Goal: Task Accomplishment & Management: Use online tool/utility

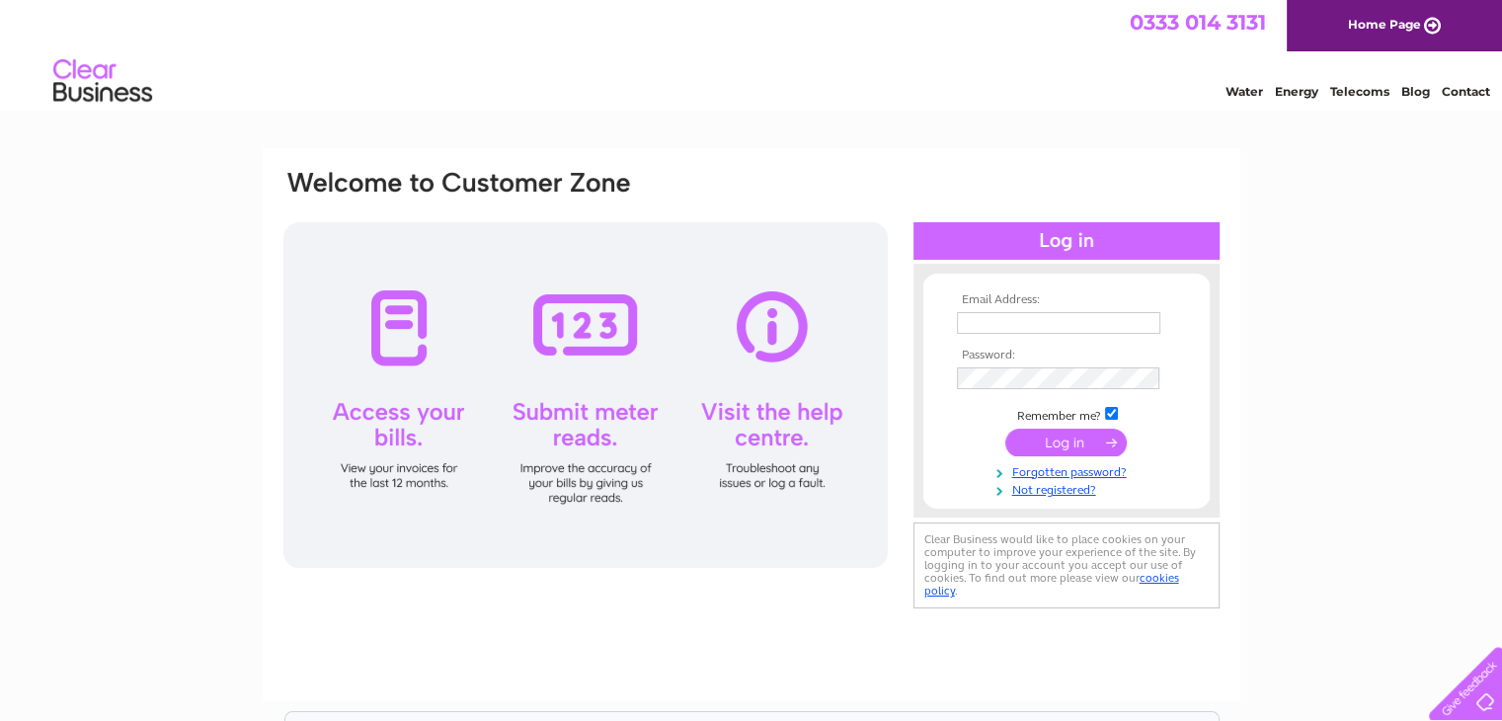
type input "ind.13sf@gmail.com"
click at [1000, 448] on input "submit" at bounding box center [1065, 443] width 121 height 28
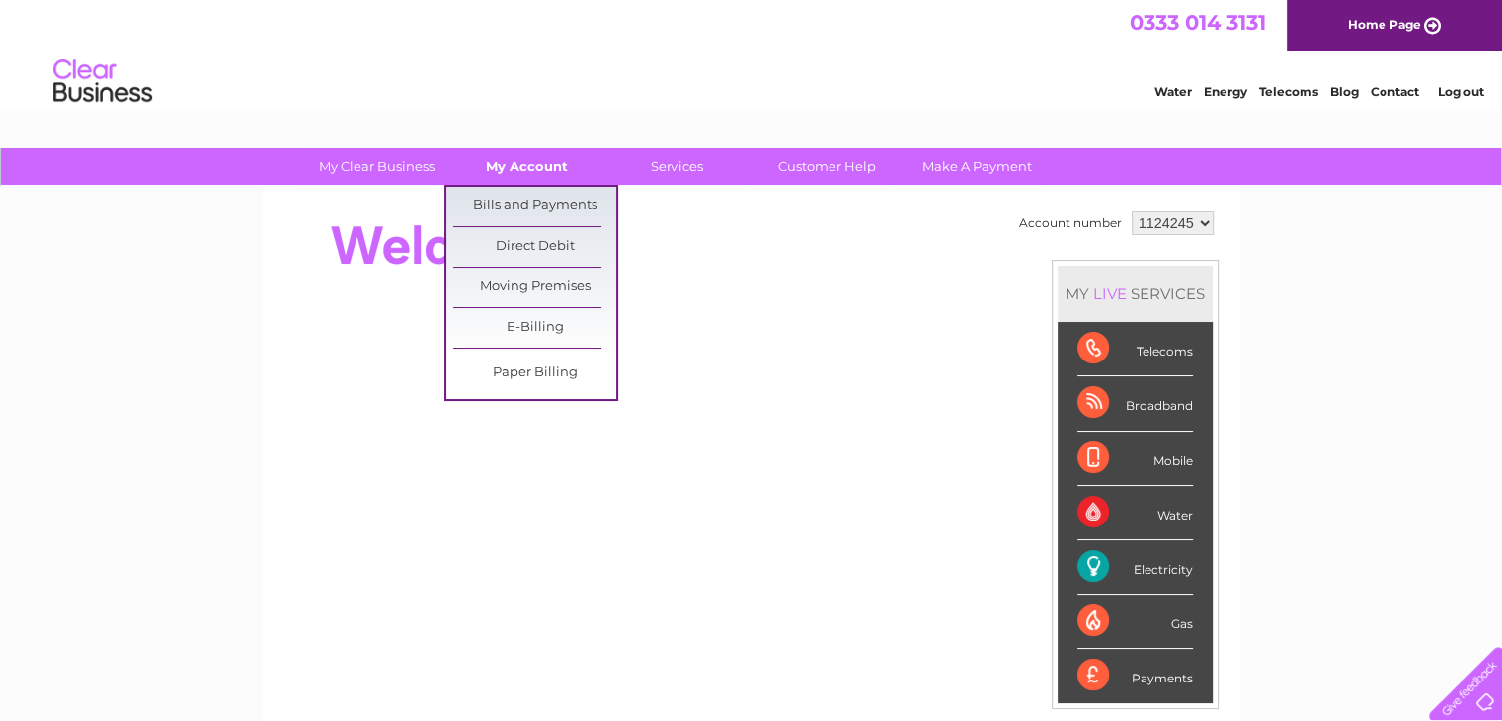
click at [516, 171] on link "My Account" at bounding box center [526, 166] width 163 height 37
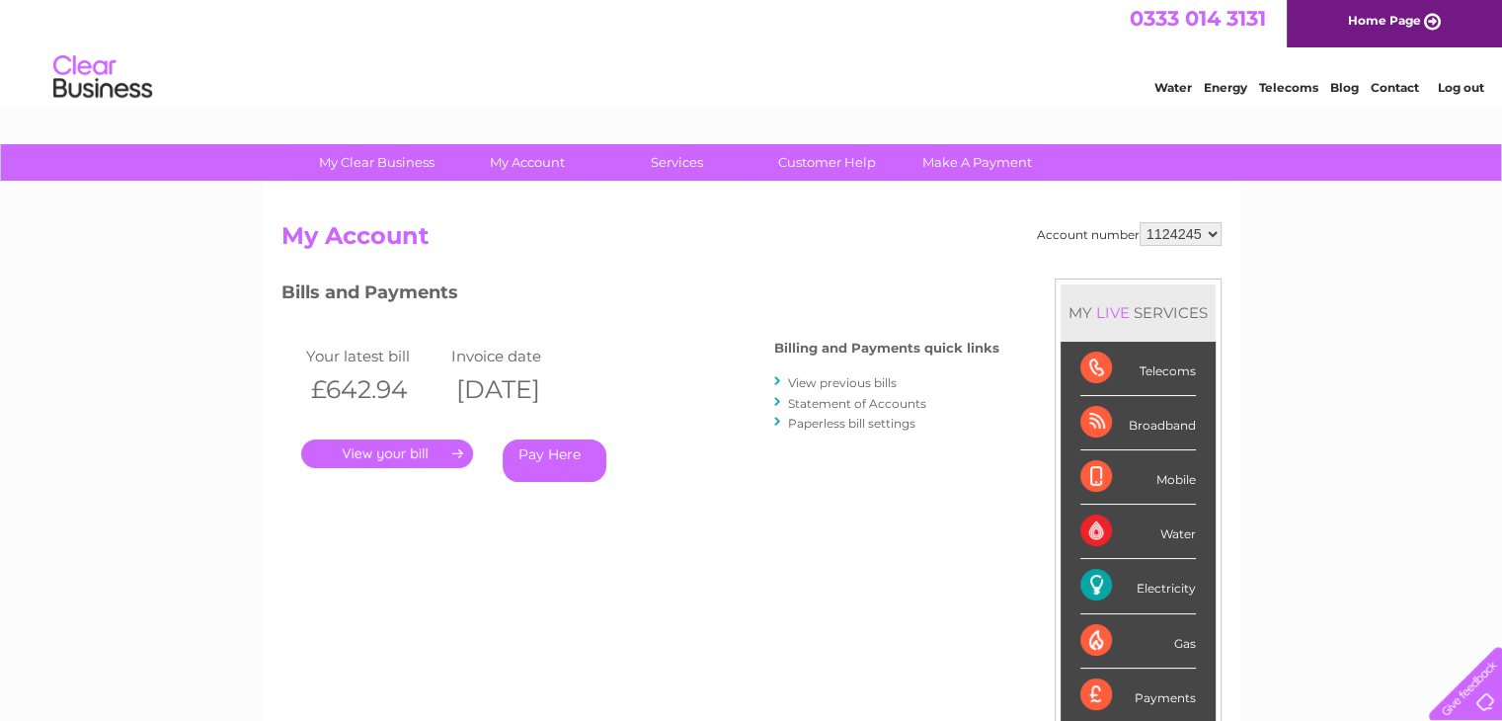
scroll to position [4, 0]
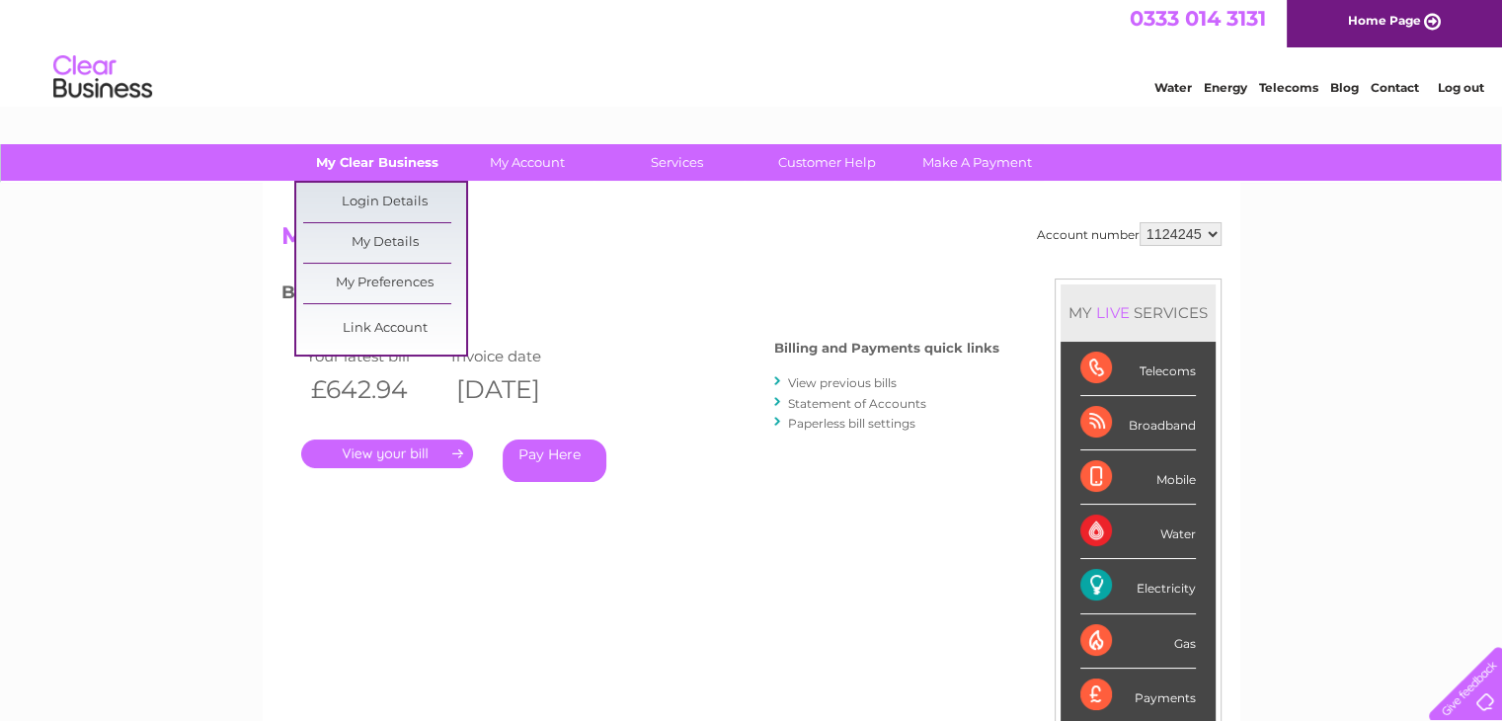
click at [402, 167] on link "My Clear Business" at bounding box center [376, 162] width 163 height 37
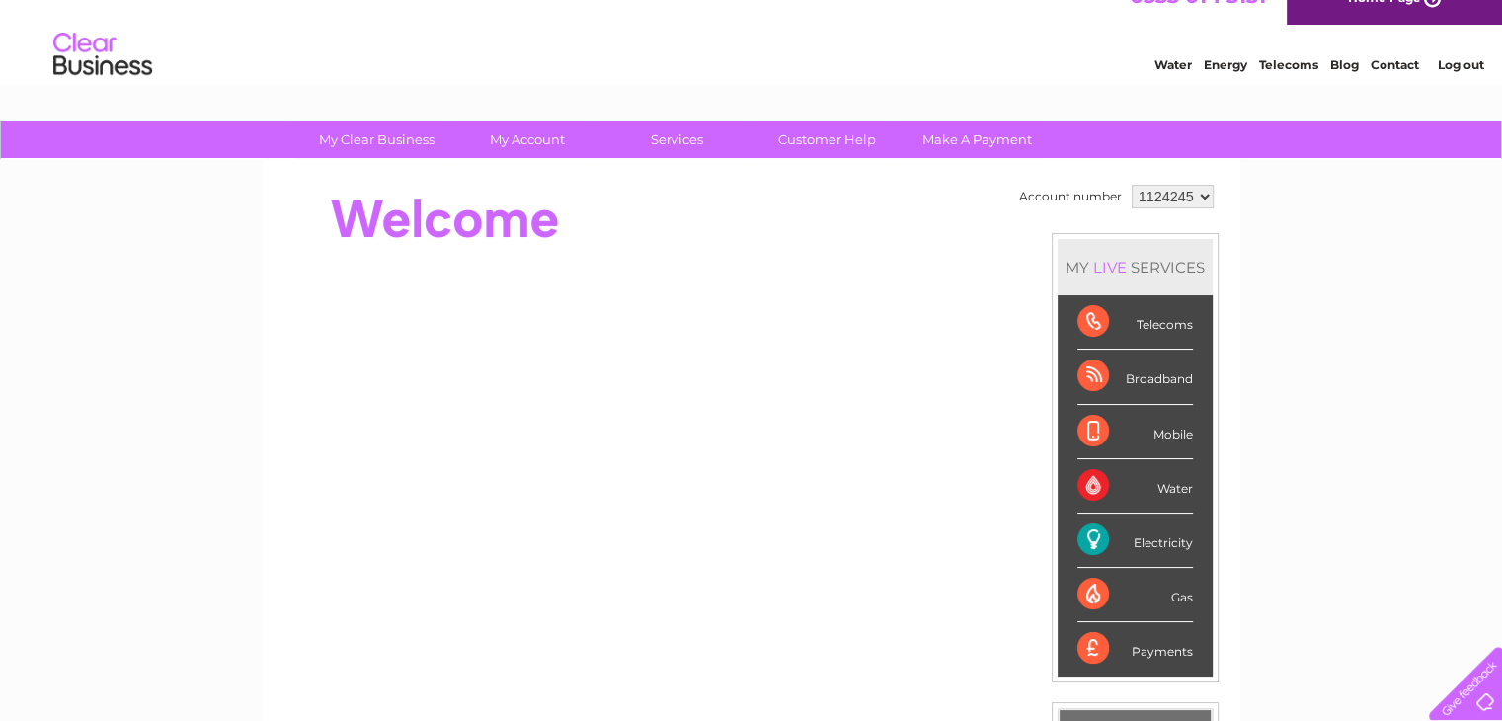
scroll to position [28, 0]
click at [1168, 541] on div "Electricity" at bounding box center [1135, 540] width 116 height 54
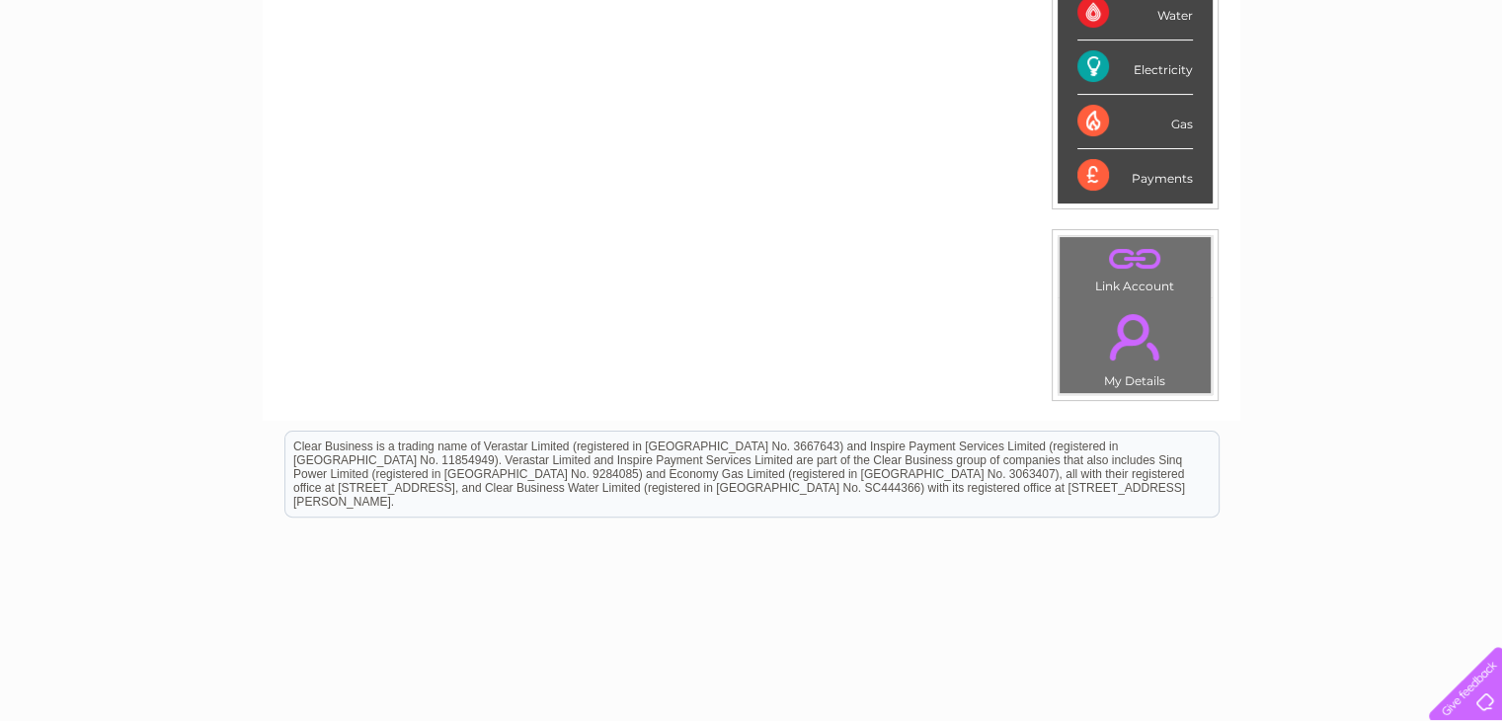
scroll to position [0, 0]
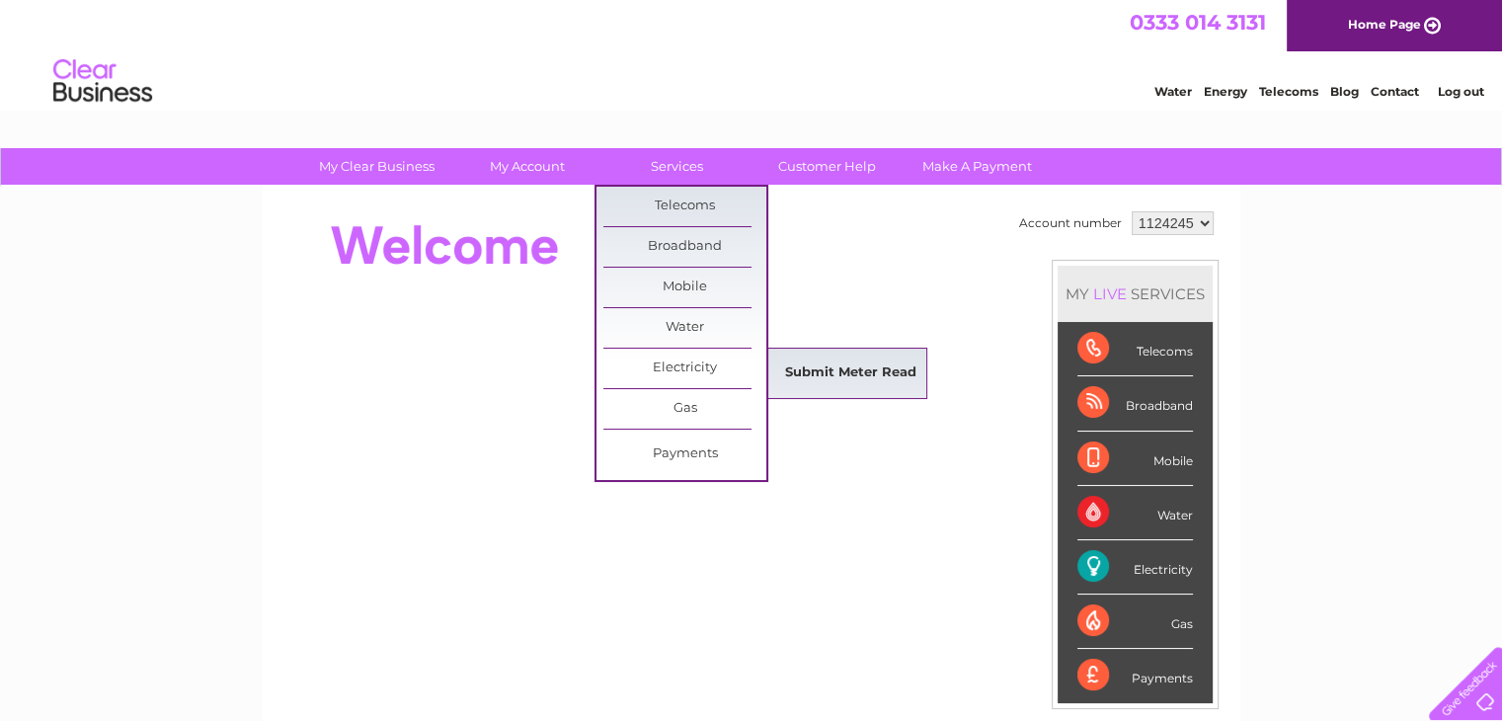
click at [823, 377] on link "Submit Meter Read" at bounding box center [850, 374] width 163 height 40
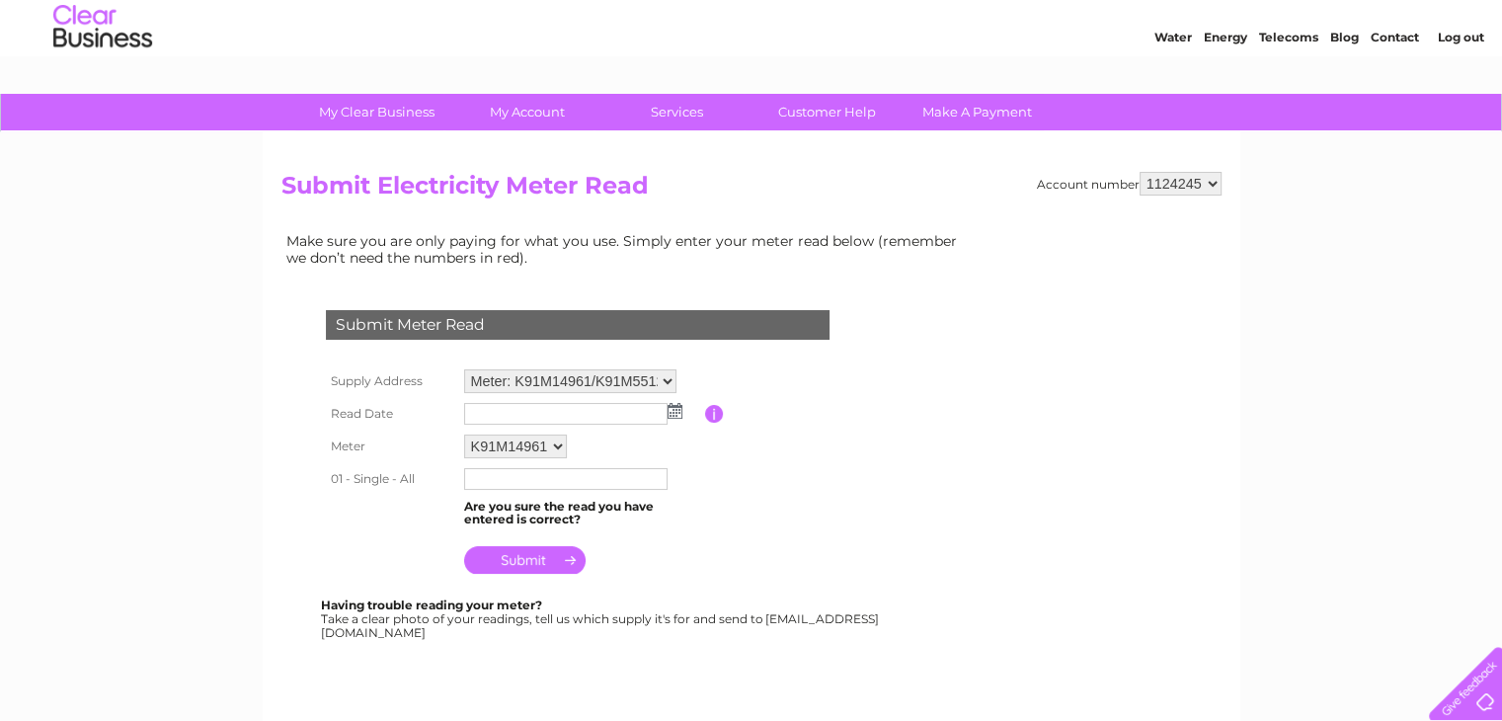
scroll to position [57, 0]
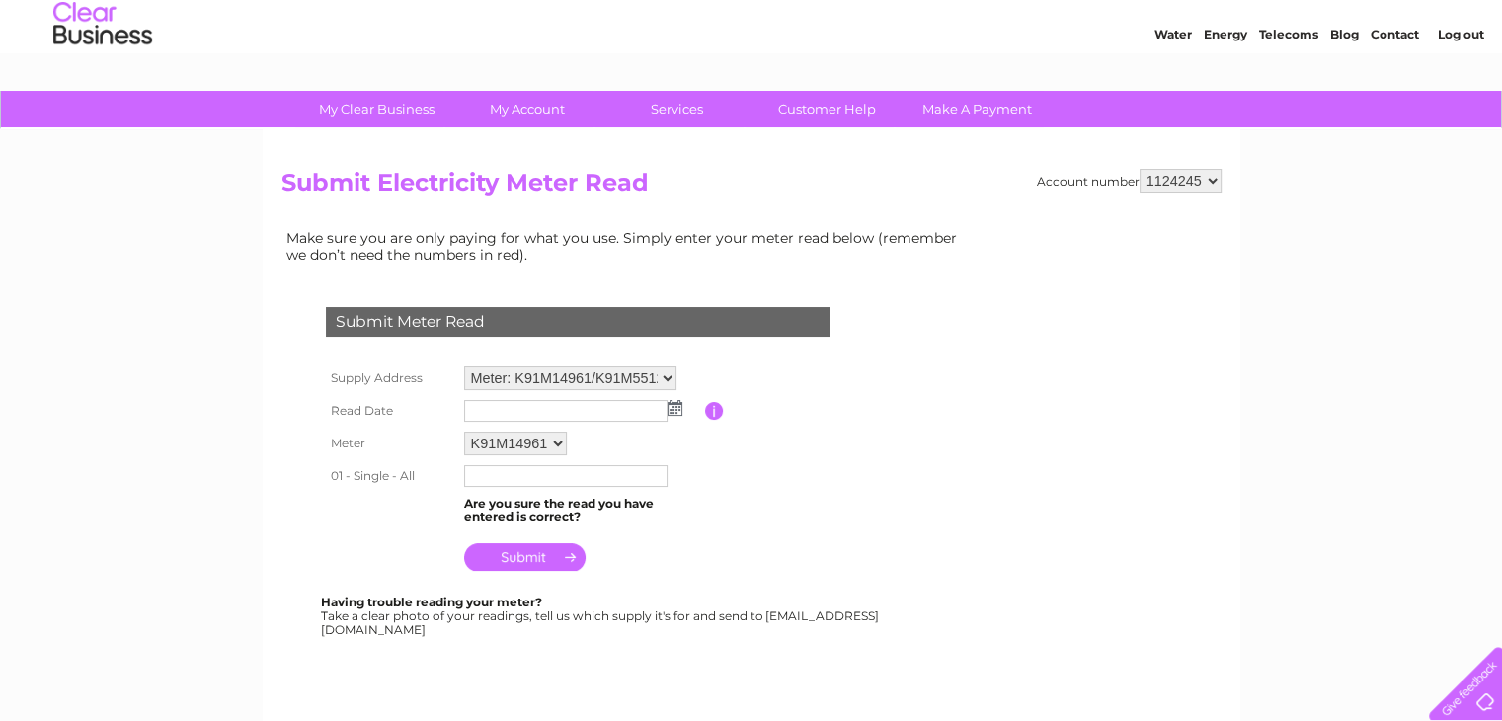
click at [622, 408] on input "text" at bounding box center [565, 411] width 203 height 22
click at [678, 408] on img at bounding box center [675, 408] width 15 height 16
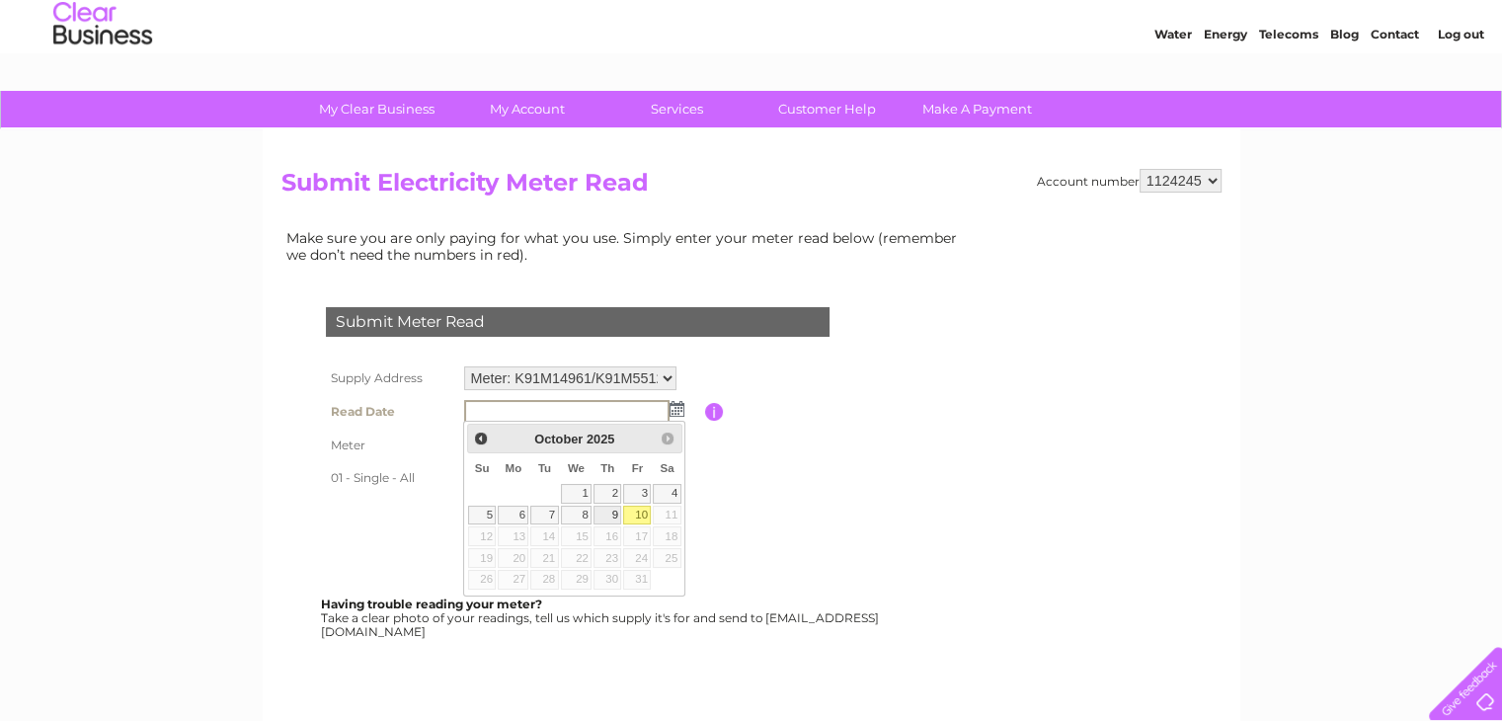
click at [616, 512] on link "9" at bounding box center [608, 516] width 28 height 20
type input "[DATE]"
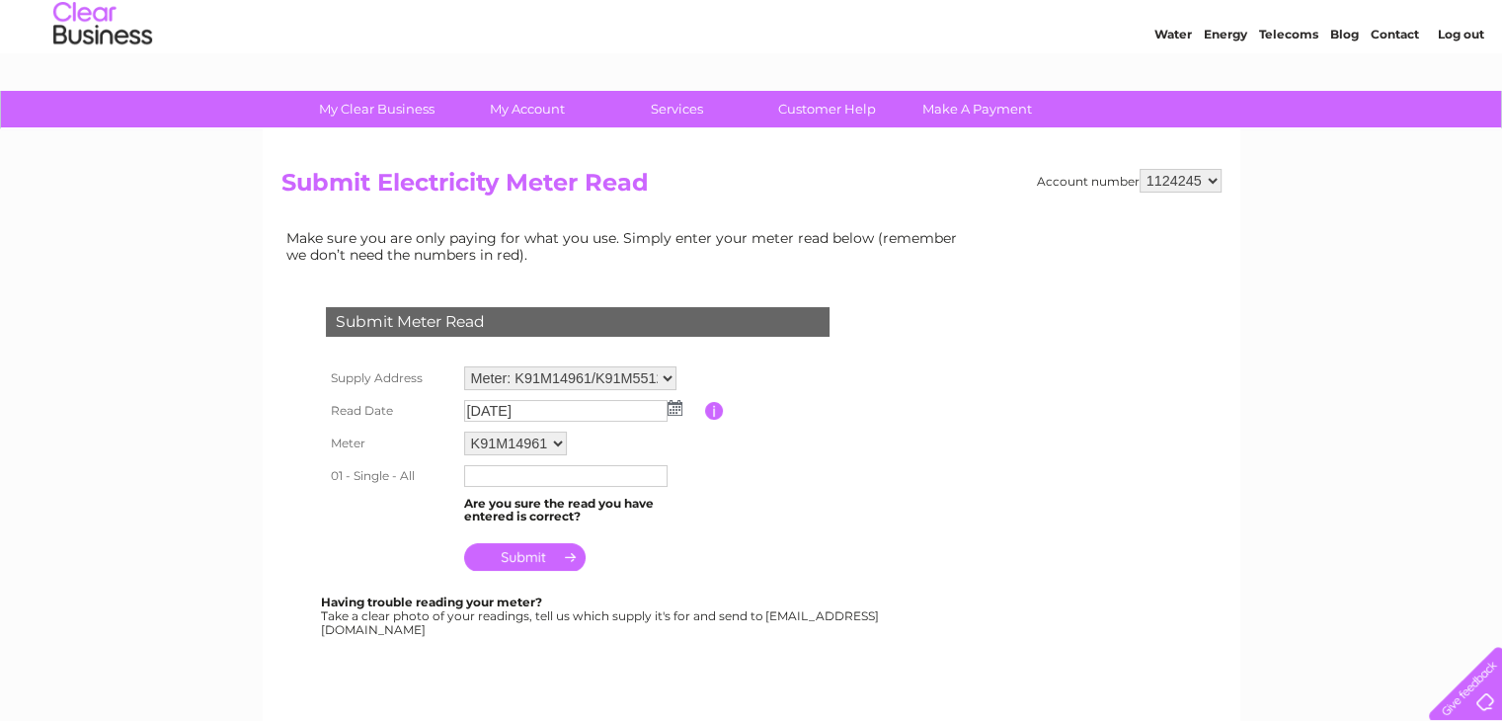
click at [588, 489] on td at bounding box center [582, 476] width 246 height 32
click at [550, 447] on select "K91M14961 K91M55124 K70M02550 K91M55123" at bounding box center [516, 445] width 105 height 26
click at [601, 446] on td "K91M14961 K91M55124 K70M02550 K91M55123" at bounding box center [582, 444] width 246 height 34
click at [514, 485] on td at bounding box center [582, 476] width 246 height 32
click at [516, 472] on input "text" at bounding box center [566, 477] width 205 height 24
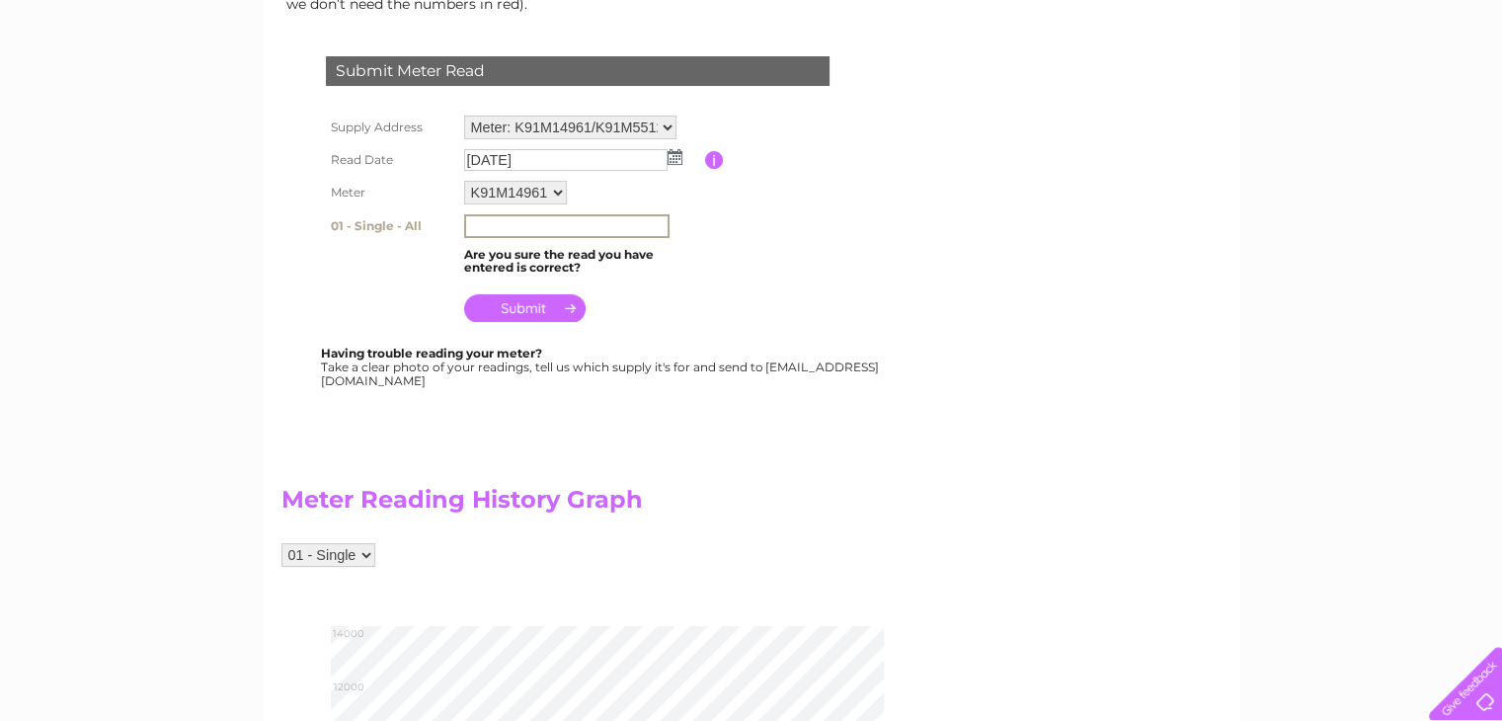
scroll to position [300, 0]
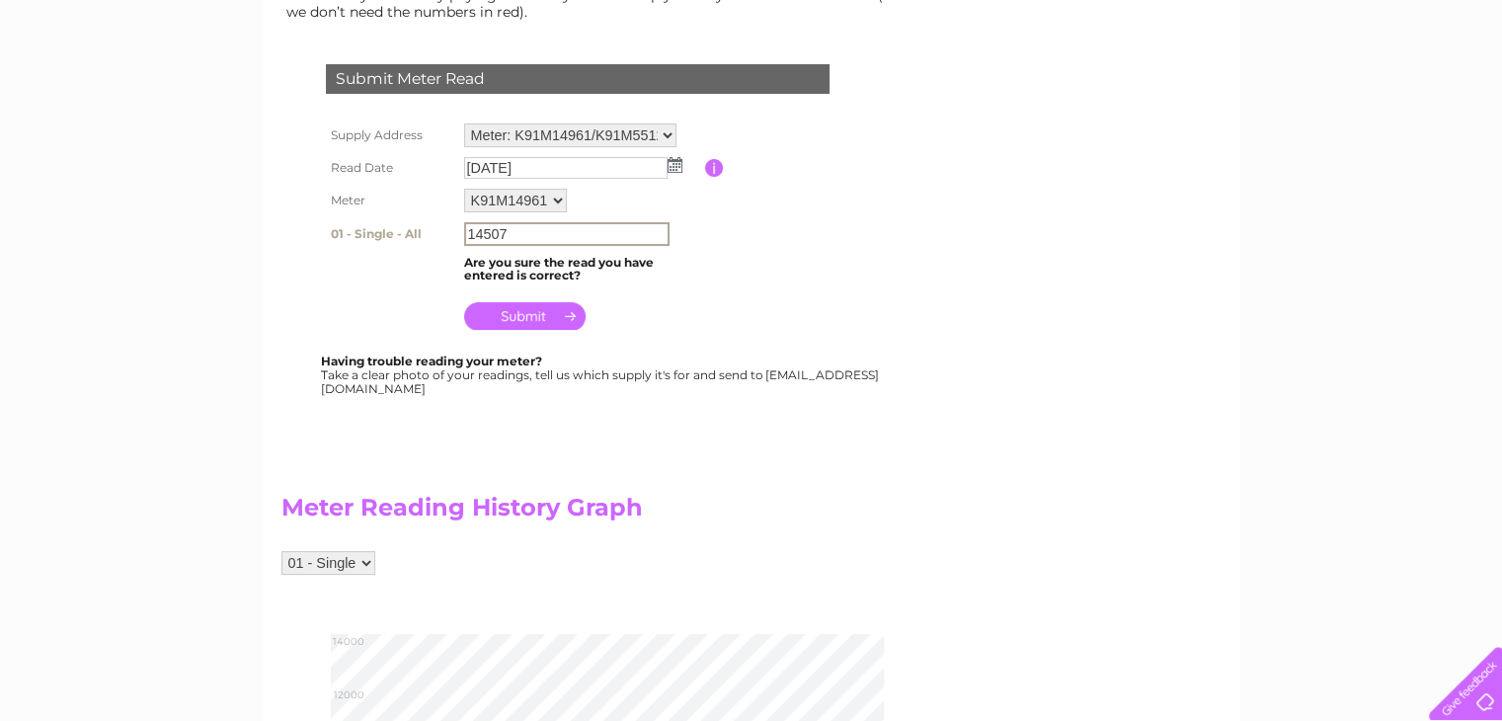
type input "14507"
click at [534, 305] on input "submit" at bounding box center [524, 316] width 121 height 28
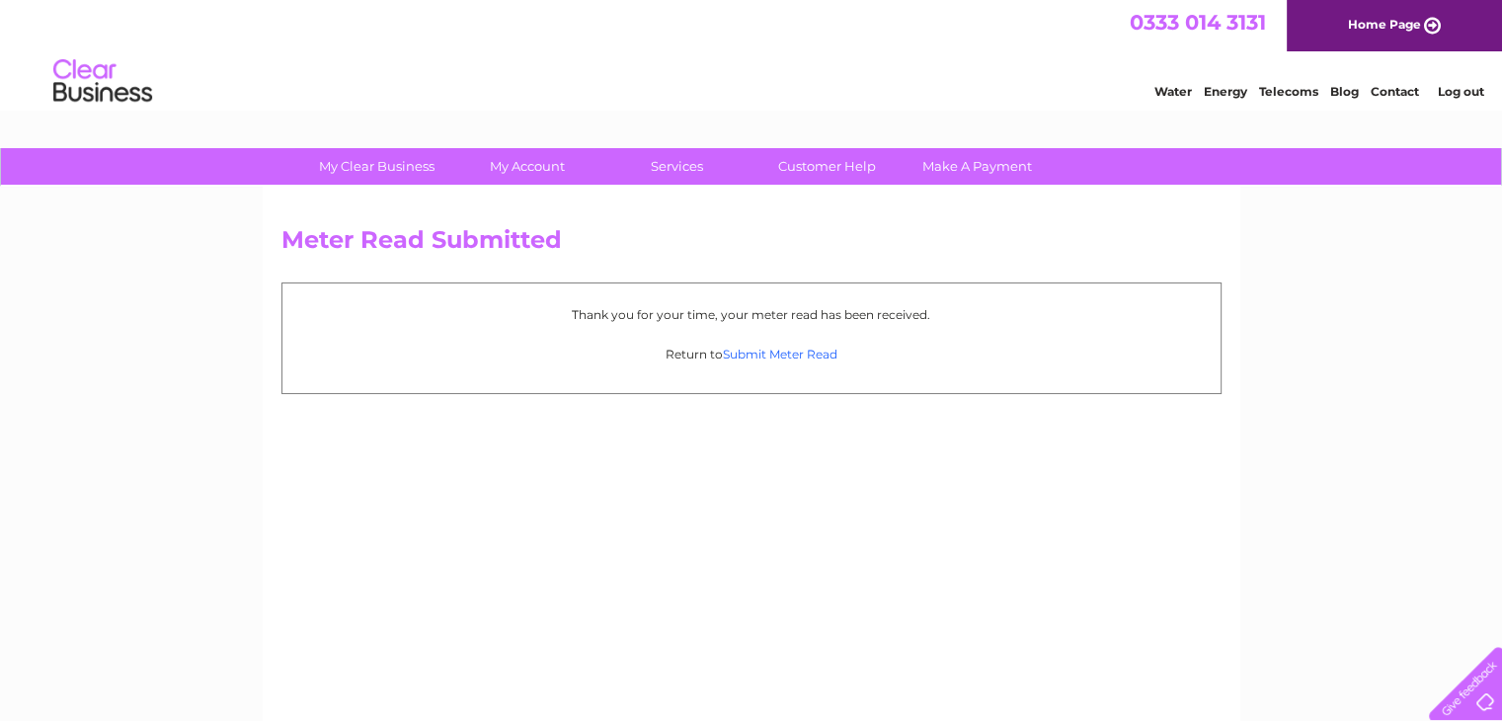
click at [786, 357] on link "Submit Meter Read" at bounding box center [780, 354] width 115 height 15
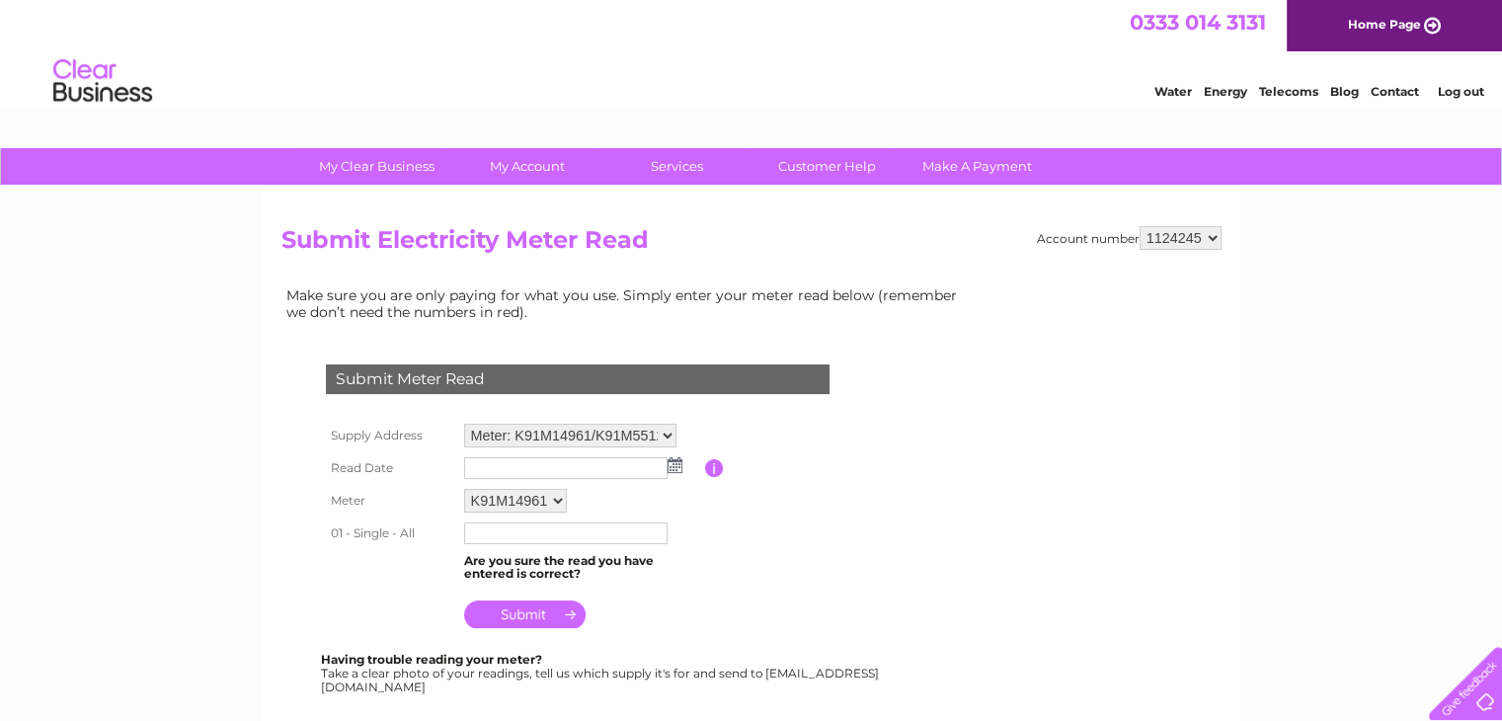
click at [675, 466] on img at bounding box center [675, 465] width 15 height 16
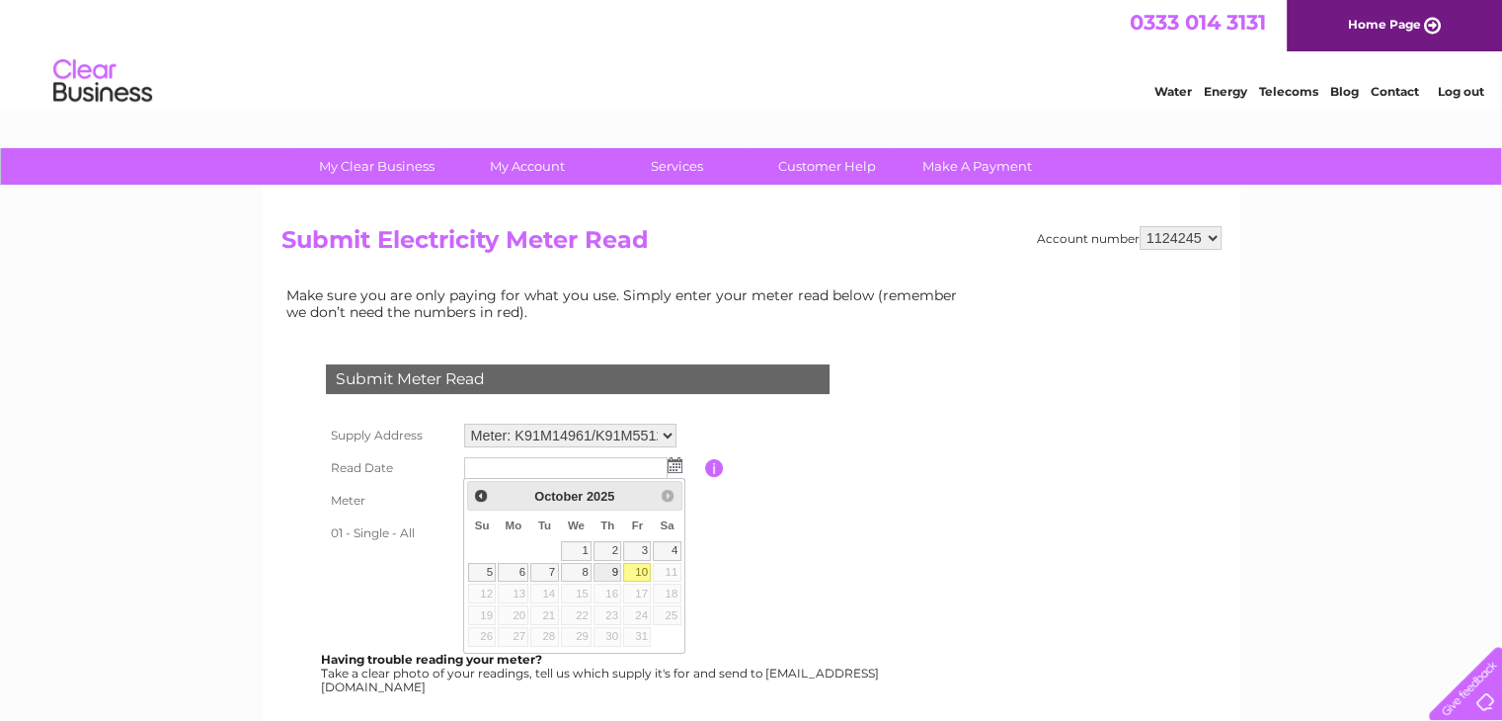
click at [606, 571] on link "9" at bounding box center [608, 573] width 28 height 20
type input "2025/10/09"
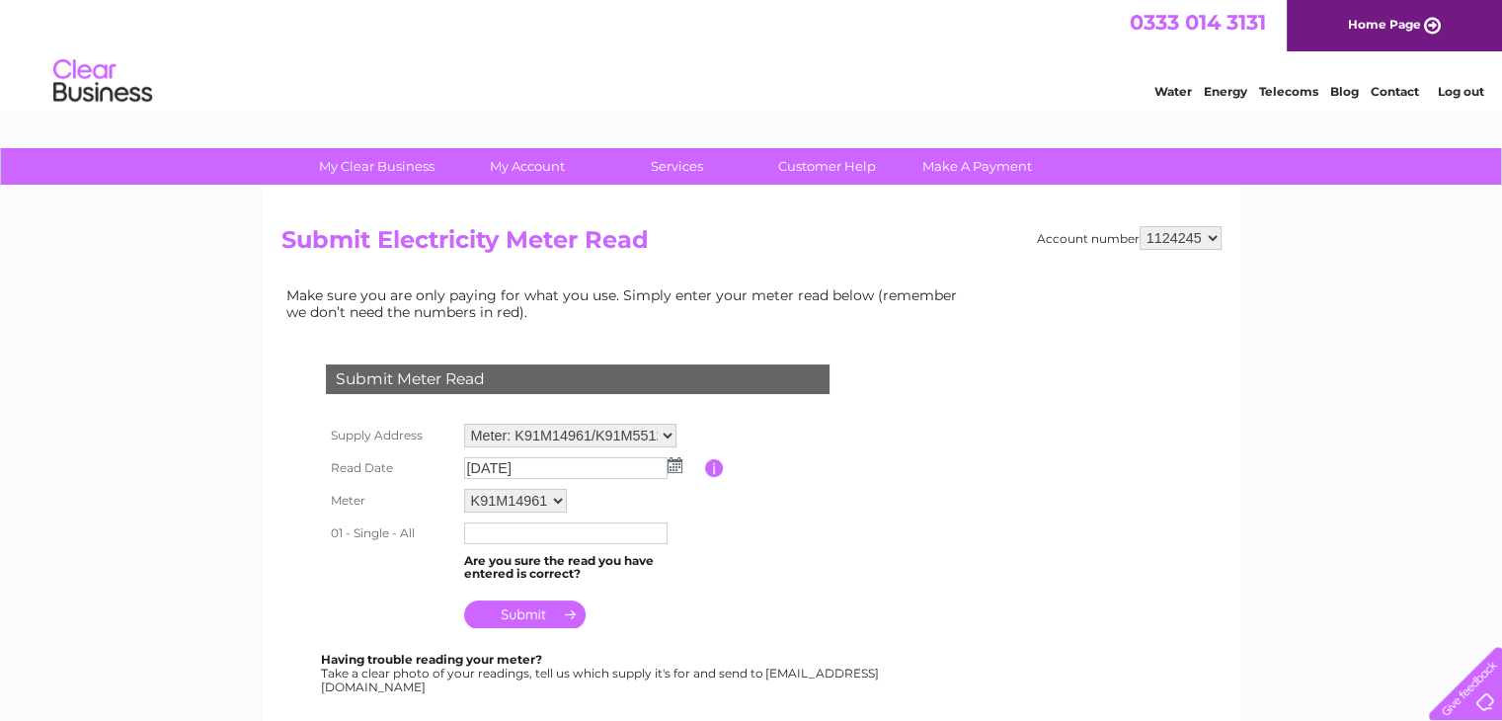
click at [519, 497] on select "K91M14961 K91M55124 K70M02550 K91M55123" at bounding box center [515, 501] width 103 height 24
select select "172198"
click at [464, 489] on select "K91M14961 K91M55124 K70M02550 K91M55123" at bounding box center [516, 502] width 105 height 26
click at [533, 531] on input "text" at bounding box center [565, 533] width 203 height 22
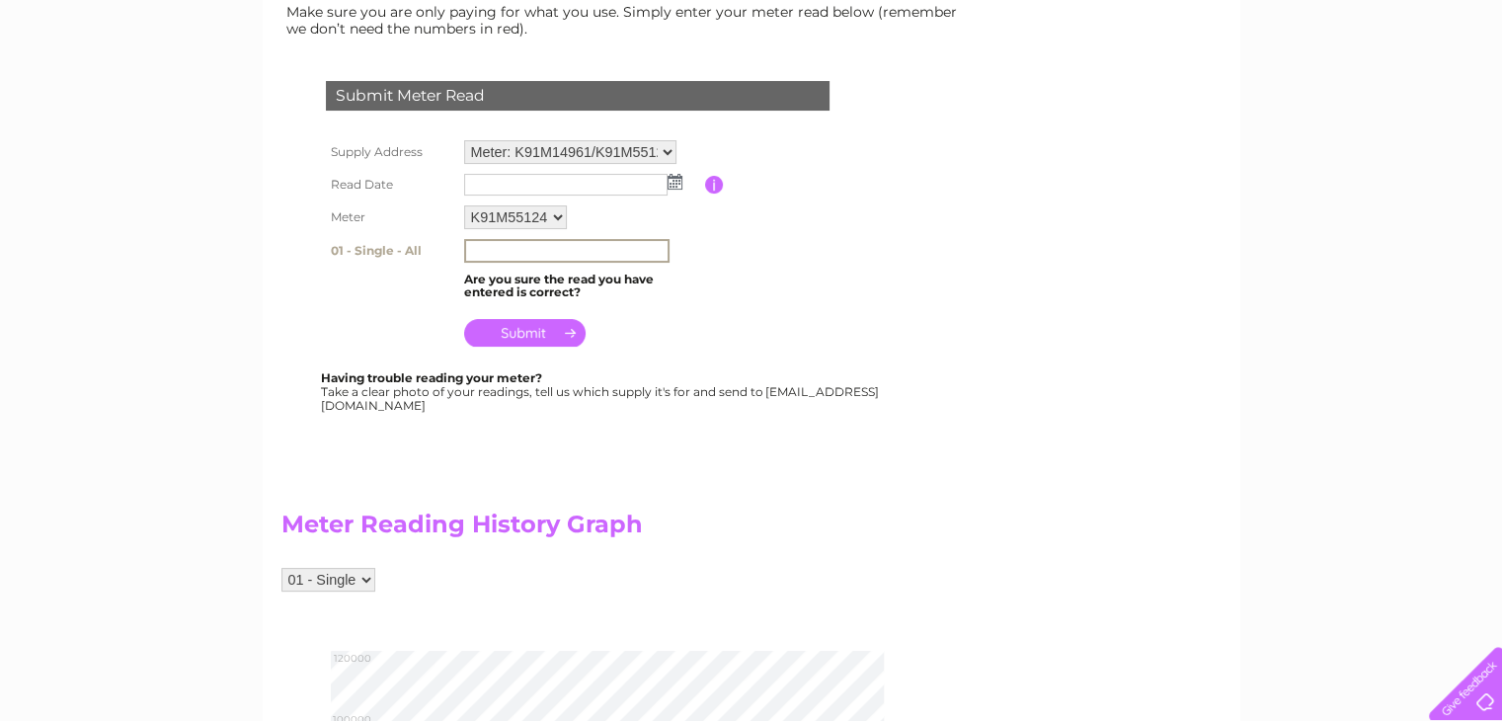
scroll to position [282, 0]
type input "10118"
click at [527, 329] on input "submit" at bounding box center [524, 332] width 121 height 28
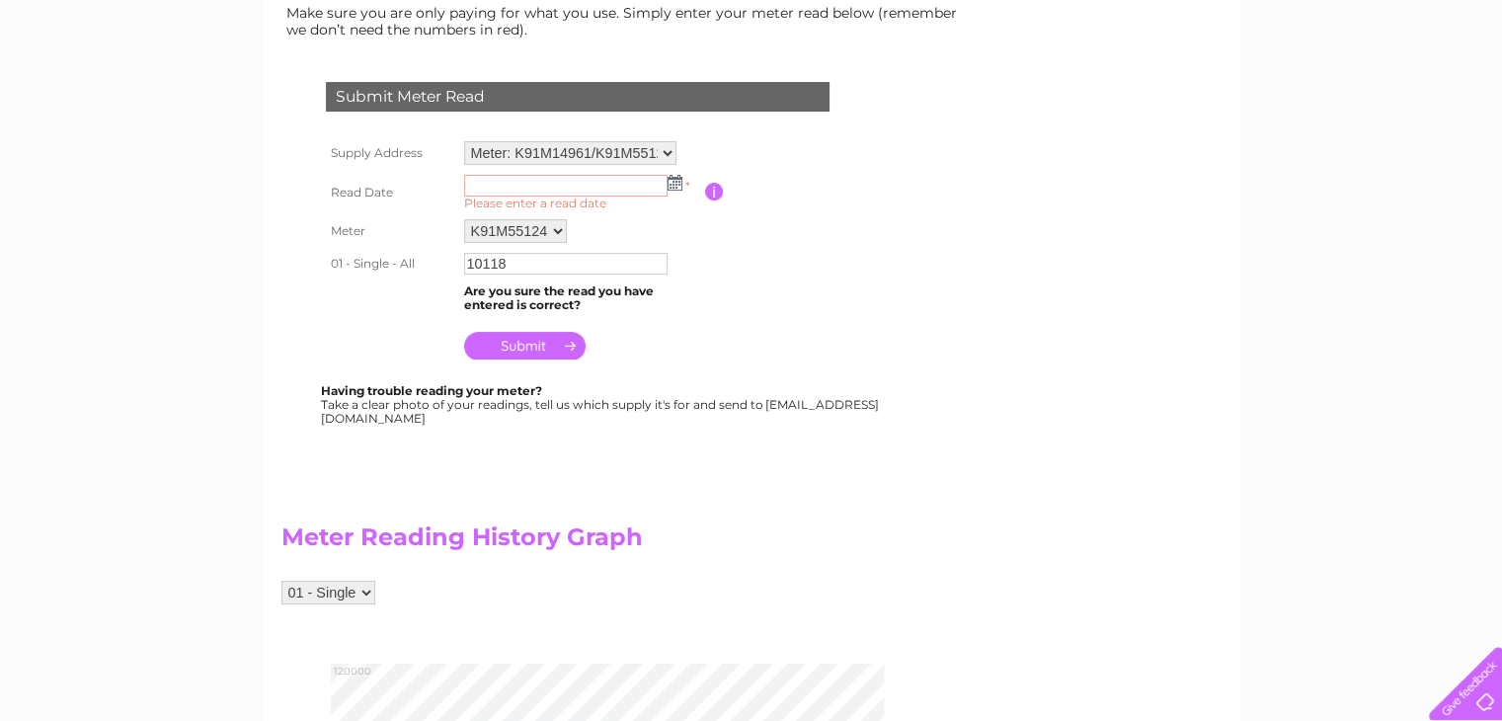
click at [553, 187] on input "text" at bounding box center [565, 186] width 203 height 22
click at [677, 176] on img at bounding box center [675, 183] width 15 height 16
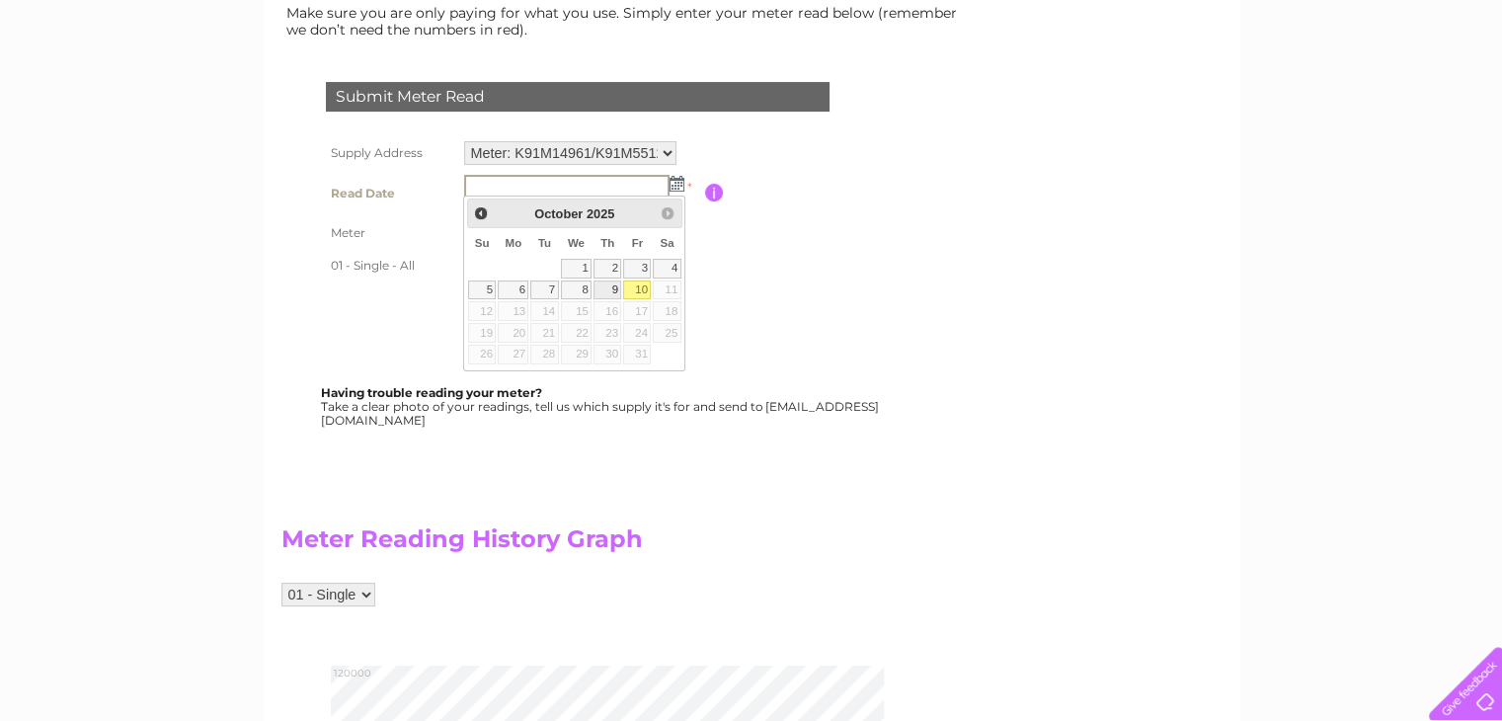
click at [609, 285] on link "9" at bounding box center [608, 290] width 28 height 20
type input "2025/10/09"
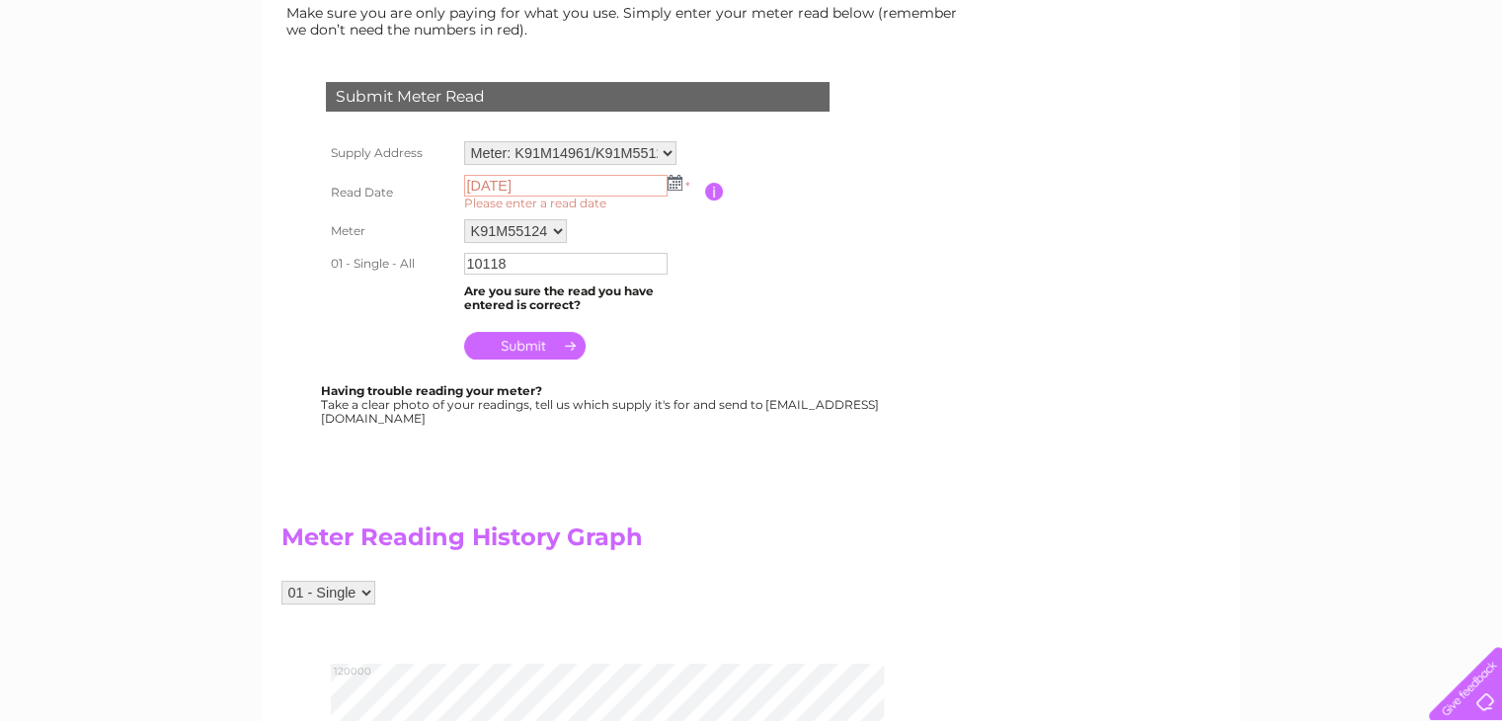
click at [675, 188] on img at bounding box center [675, 183] width 15 height 16
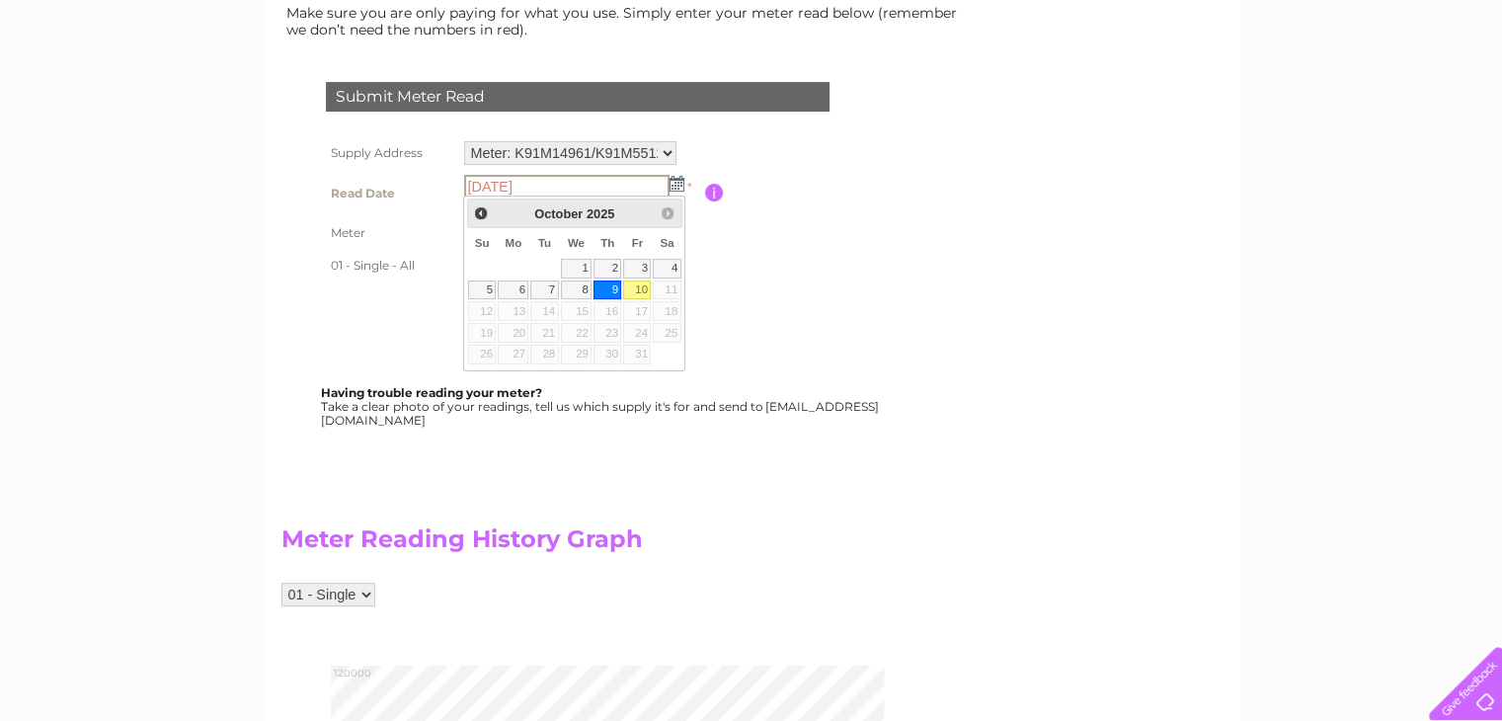
click at [614, 291] on link "9" at bounding box center [608, 290] width 28 height 20
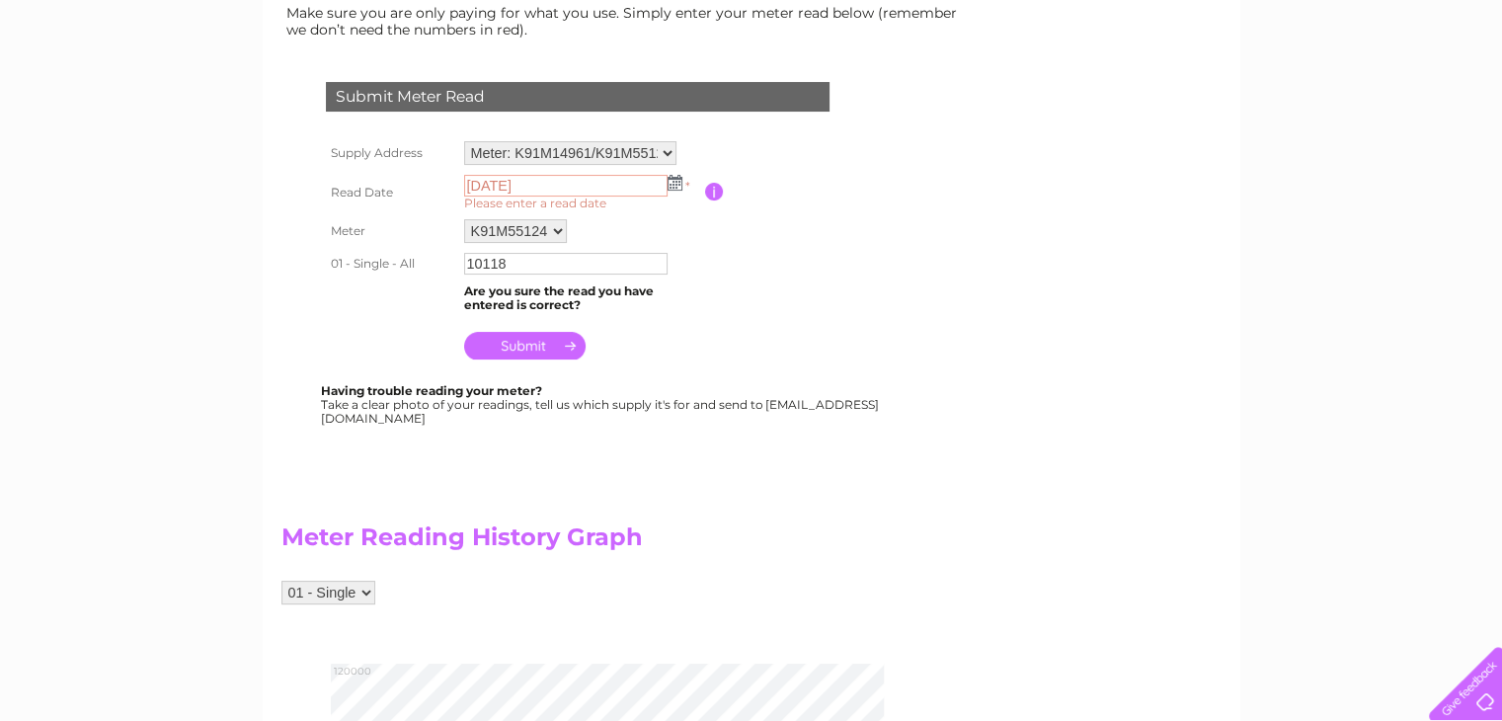
click at [543, 341] on input "submit" at bounding box center [524, 346] width 121 height 28
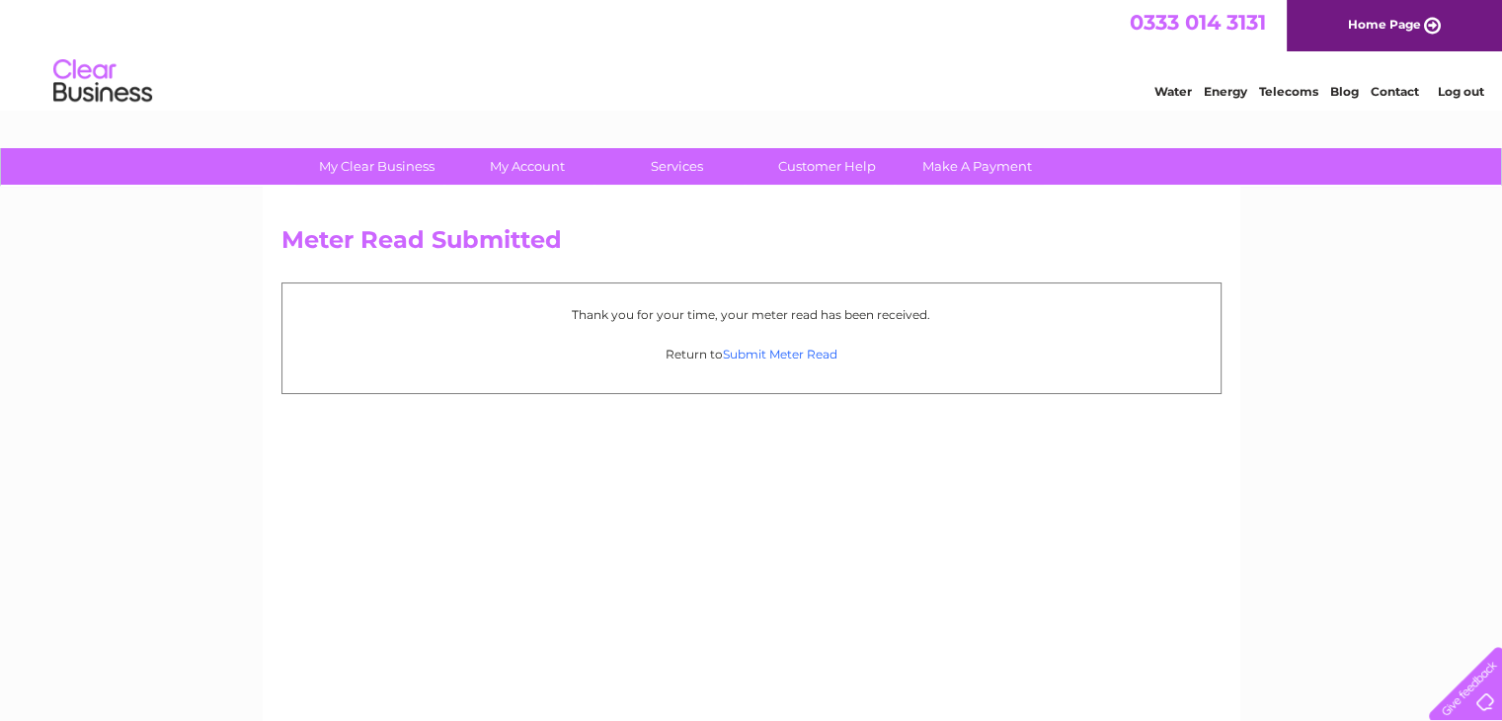
click at [762, 356] on link "Submit Meter Read" at bounding box center [780, 354] width 115 height 15
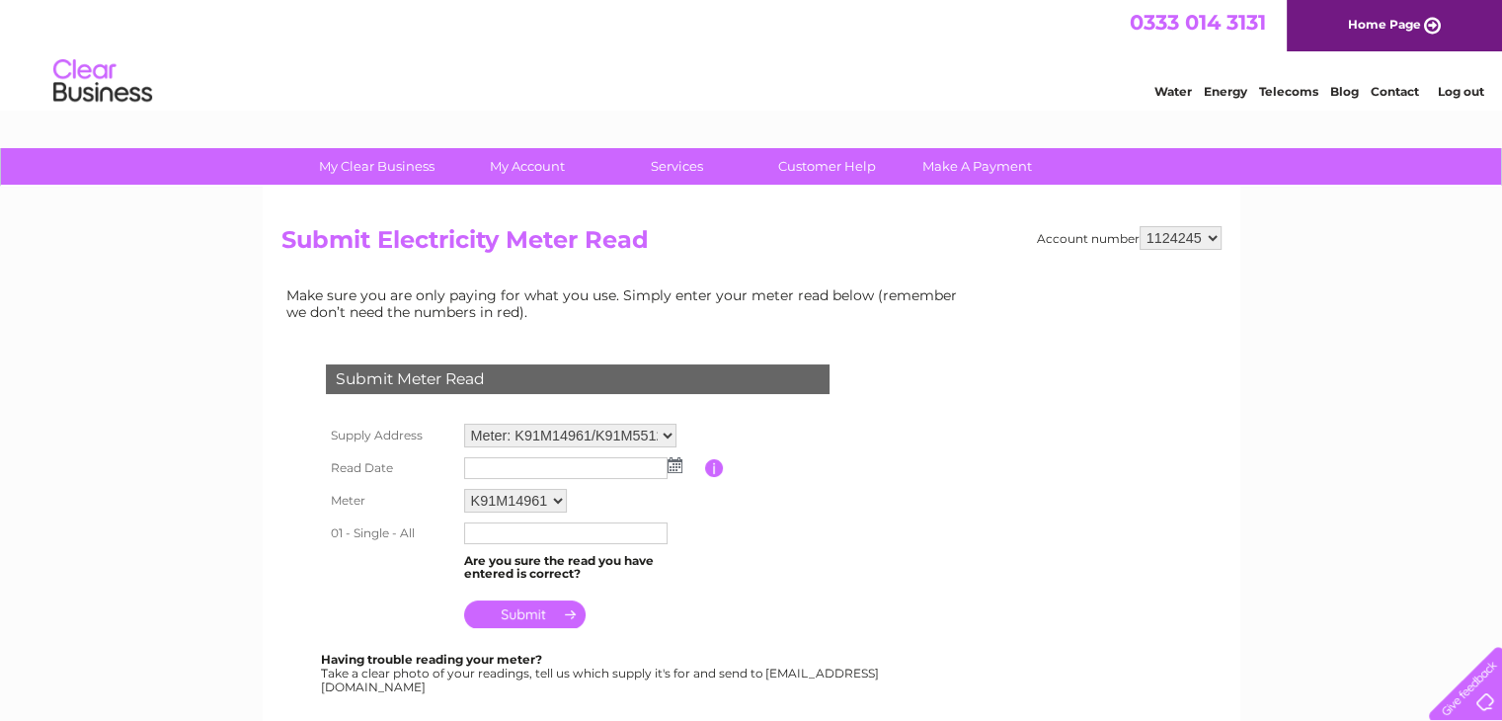
click at [549, 498] on select "K91M14961 K91M55124 K70M02550 K91M55123" at bounding box center [515, 501] width 103 height 24
select select "172199"
click at [464, 489] on select "K91M14961 K91M55124 K70M02550 K91M55123" at bounding box center [516, 502] width 105 height 26
click at [673, 468] on img at bounding box center [675, 465] width 15 height 16
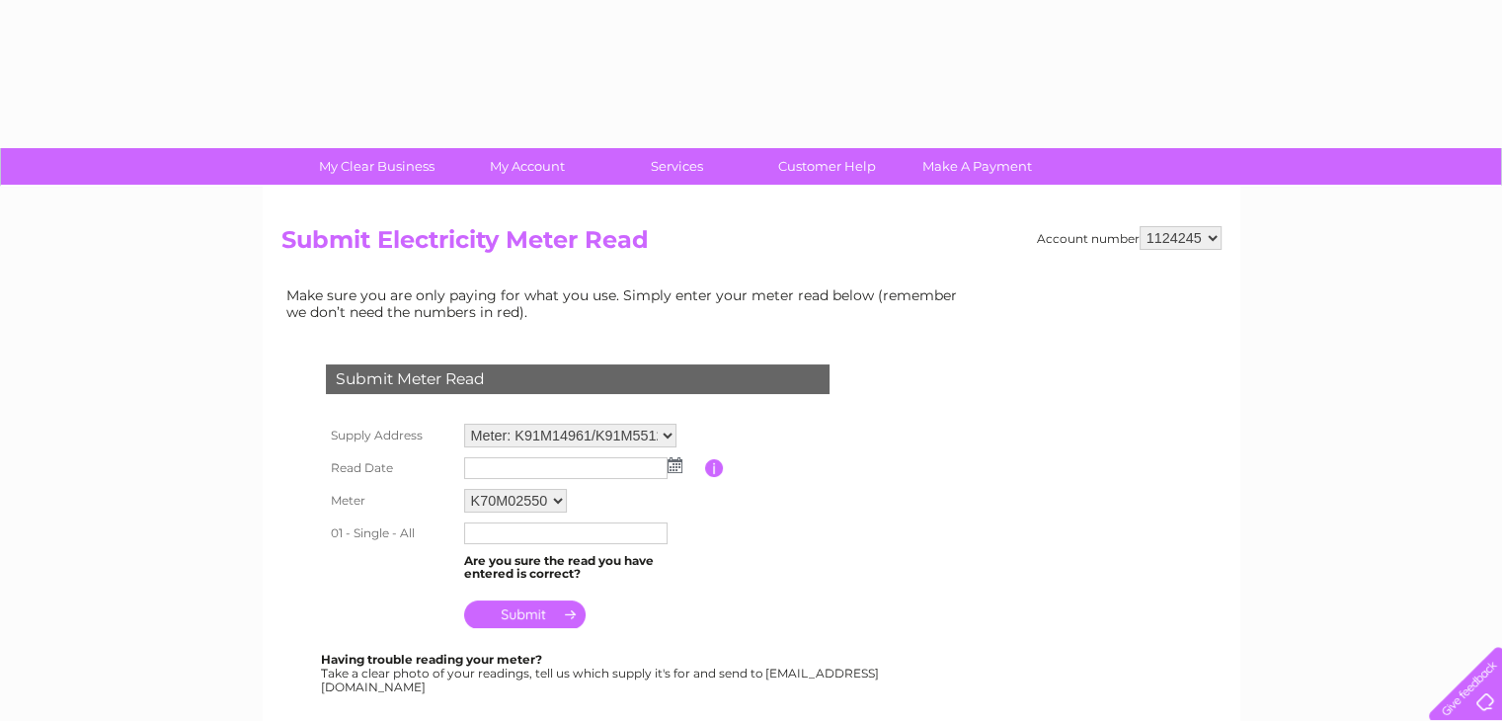
click at [675, 469] on img at bounding box center [675, 465] width 15 height 16
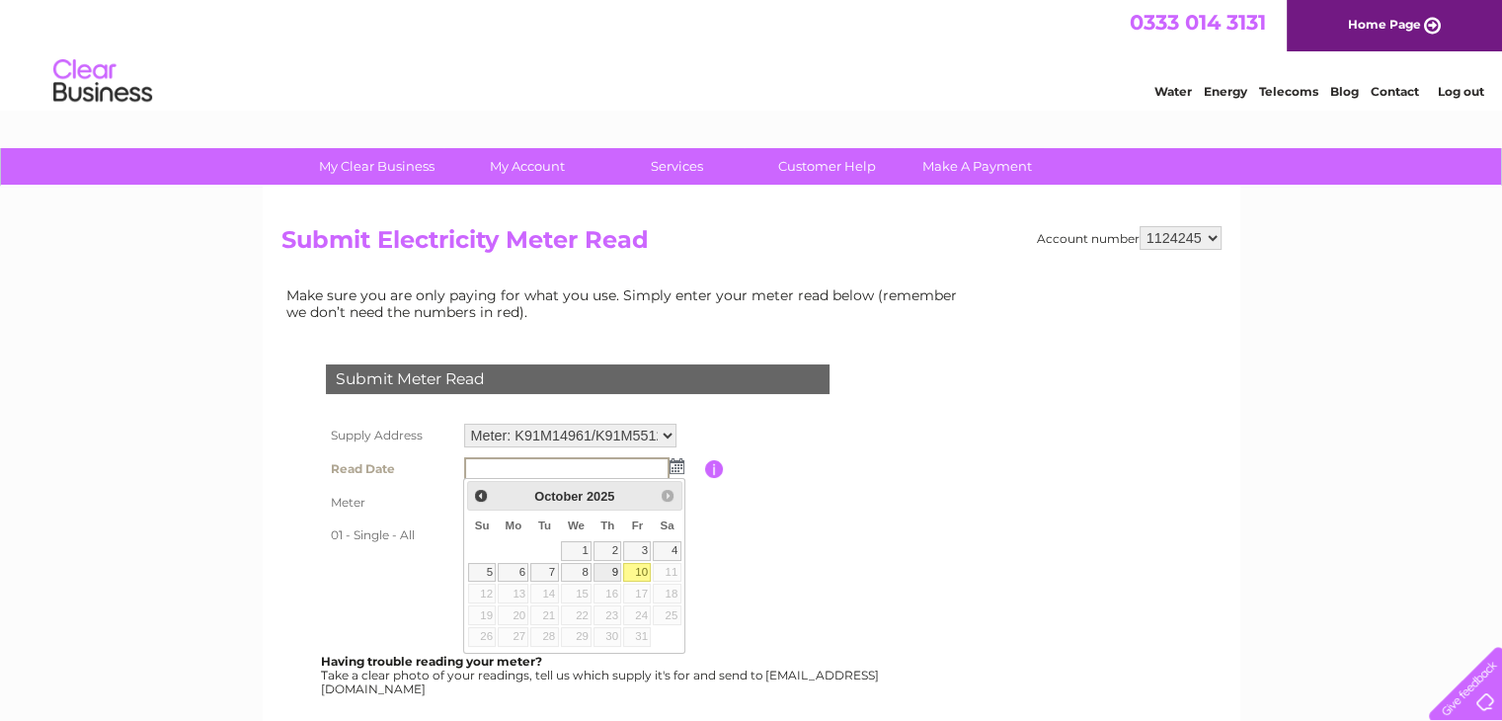
click at [616, 569] on link "9" at bounding box center [608, 573] width 28 height 20
type input "2025/10/09"
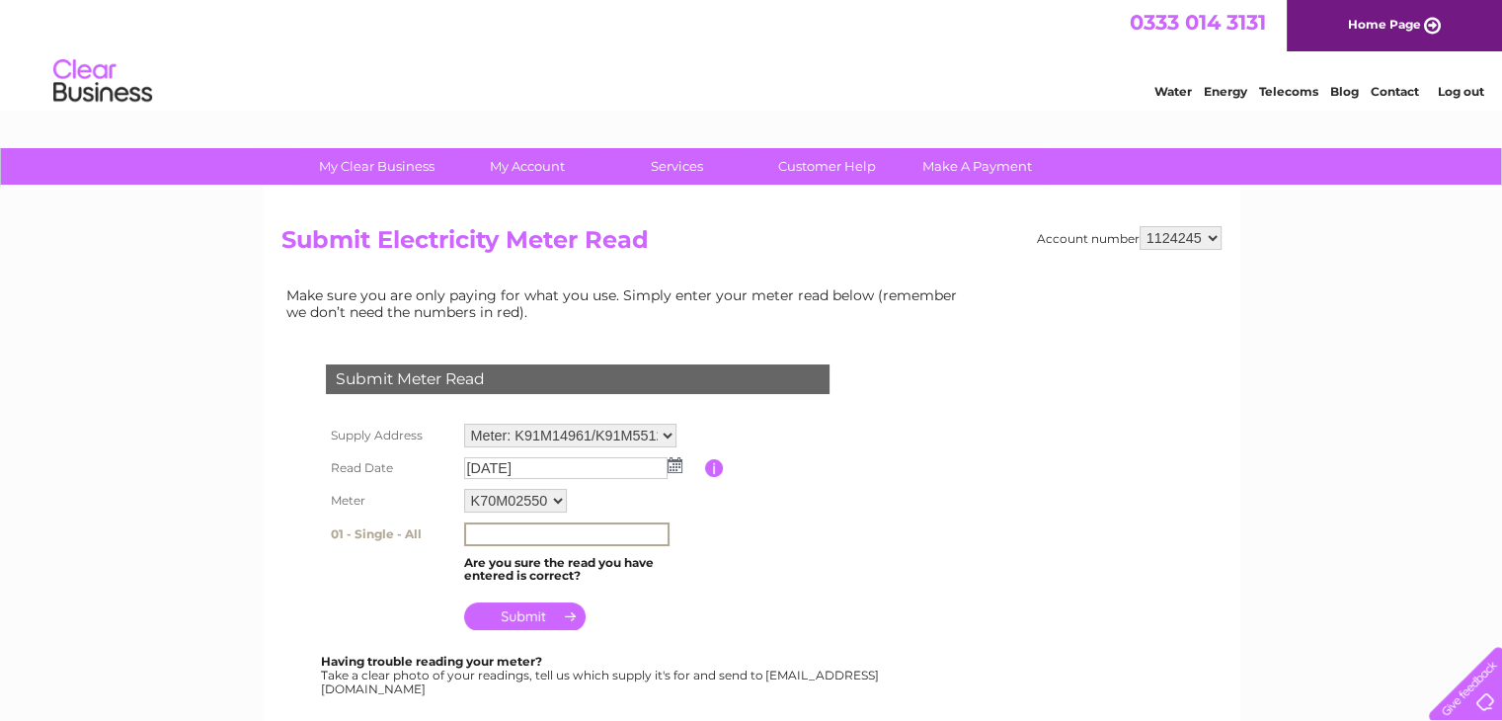
click at [545, 534] on input "text" at bounding box center [566, 534] width 205 height 24
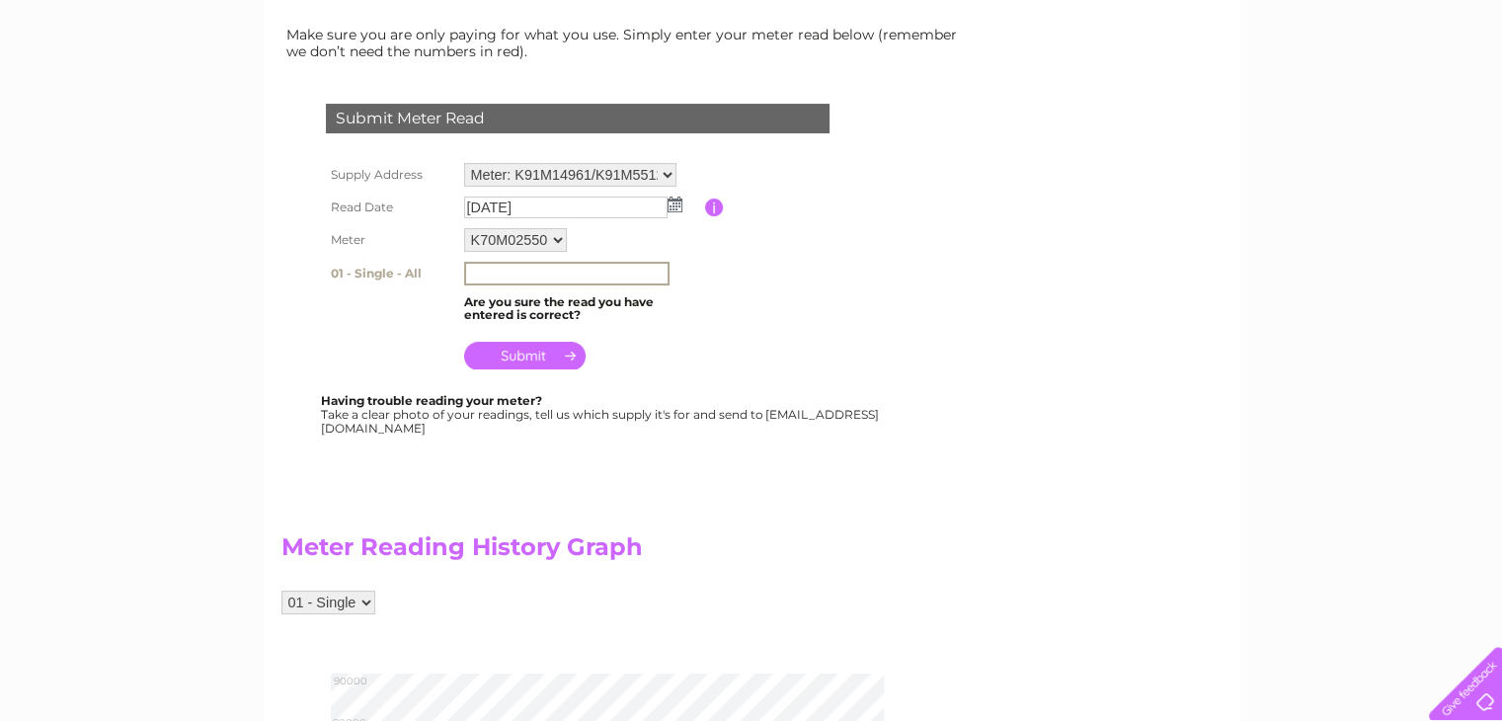
scroll to position [261, 0]
type input "83262"
click at [526, 349] on input "submit" at bounding box center [524, 354] width 121 height 28
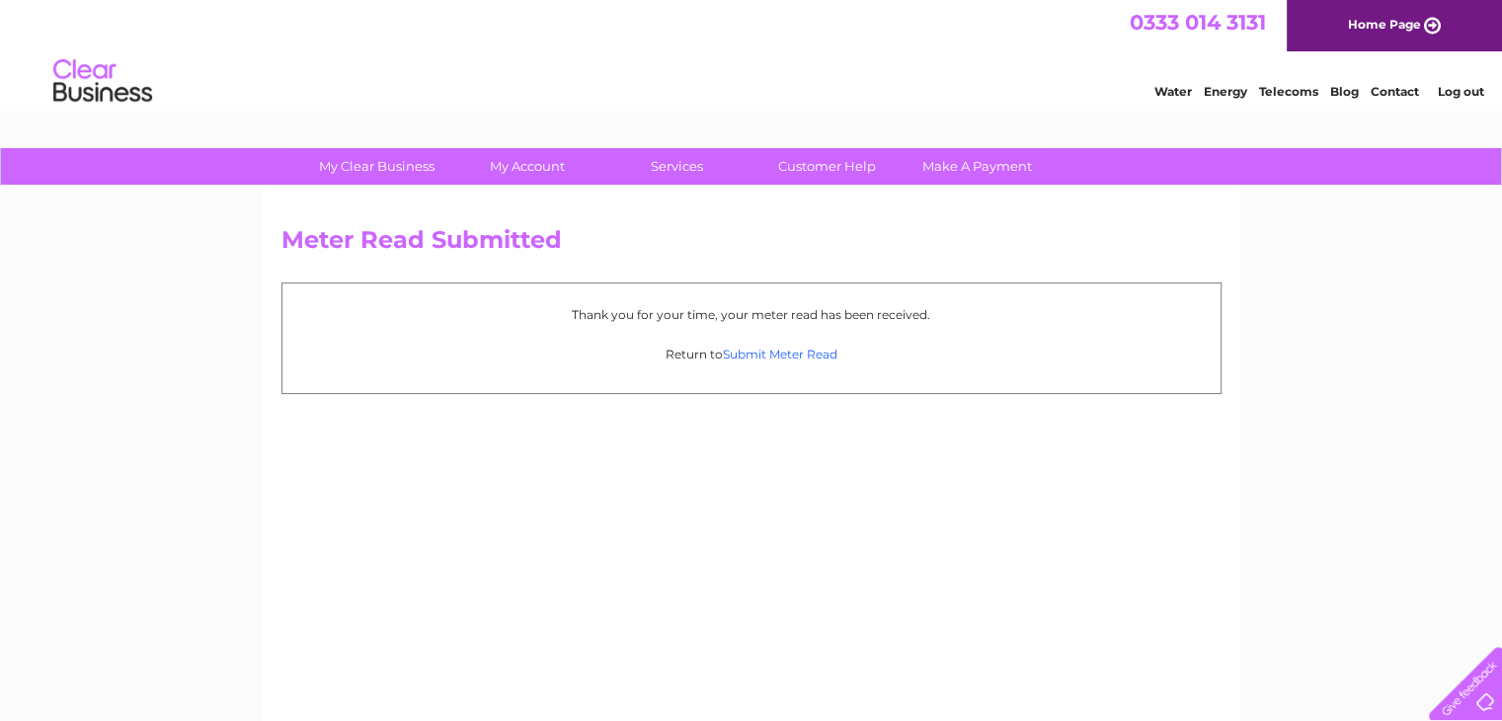
click at [757, 357] on link "Submit Meter Read" at bounding box center [780, 354] width 115 height 15
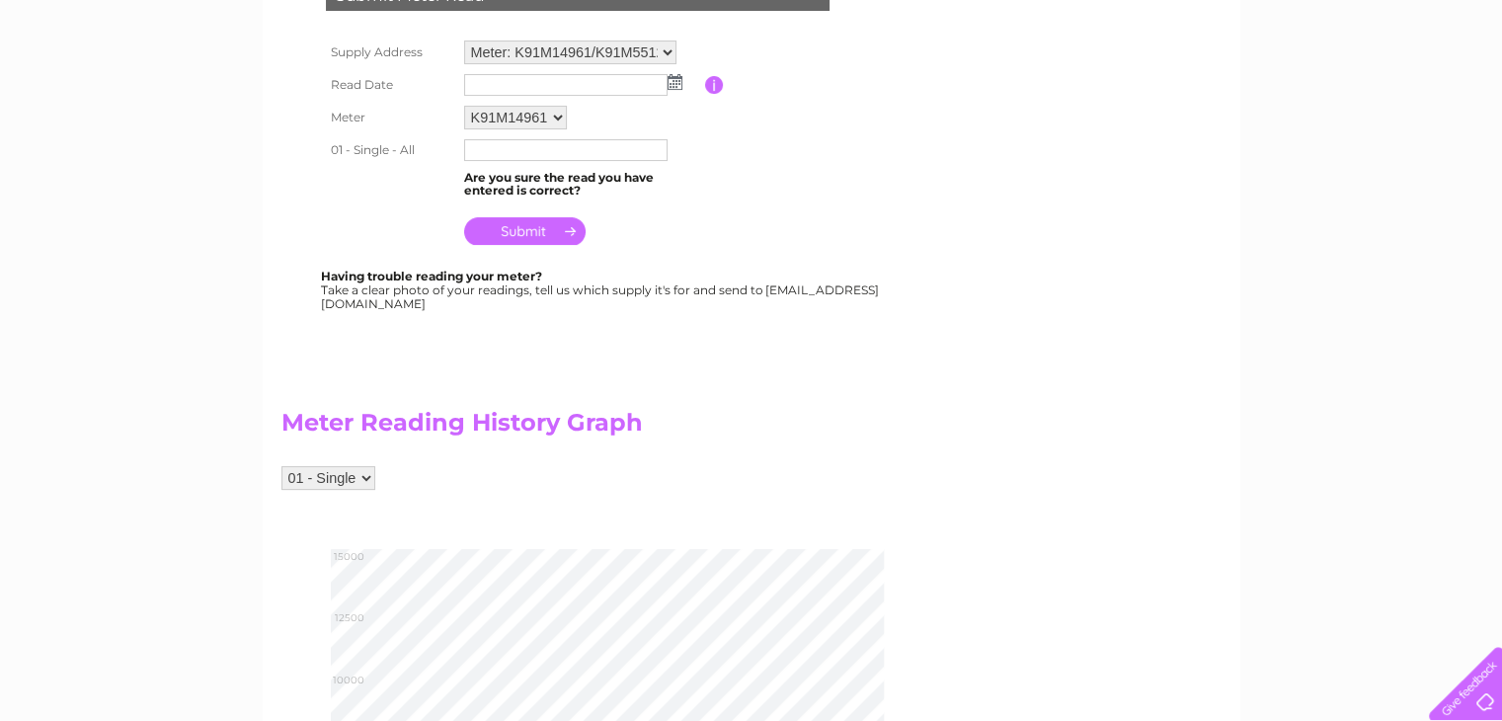
scroll to position [374, 0]
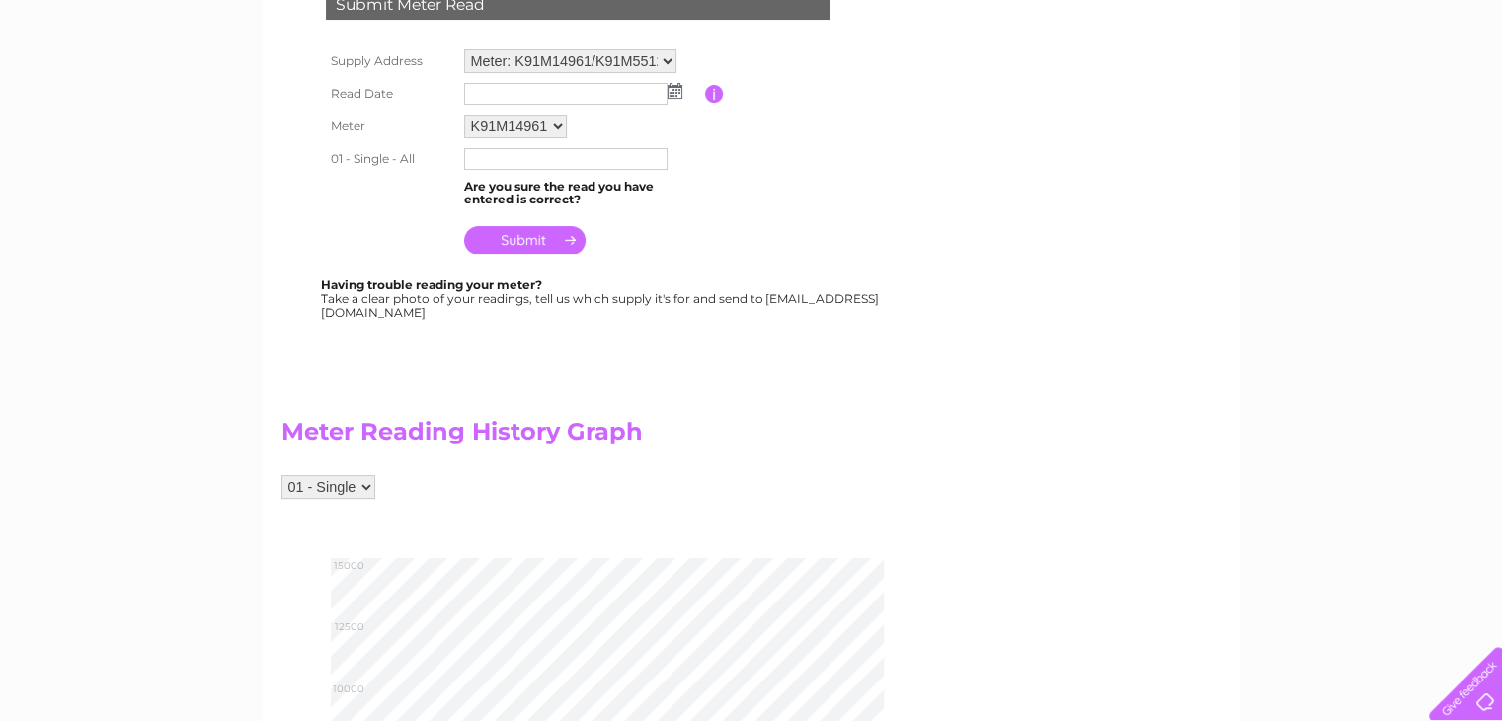
click at [551, 131] on select "K91M14961 K91M55124 K70M02550 K91M55123" at bounding box center [515, 127] width 103 height 24
select select "172200"
click at [464, 115] on select "K91M14961 K91M55124 K70M02550 K91M55123" at bounding box center [516, 128] width 105 height 26
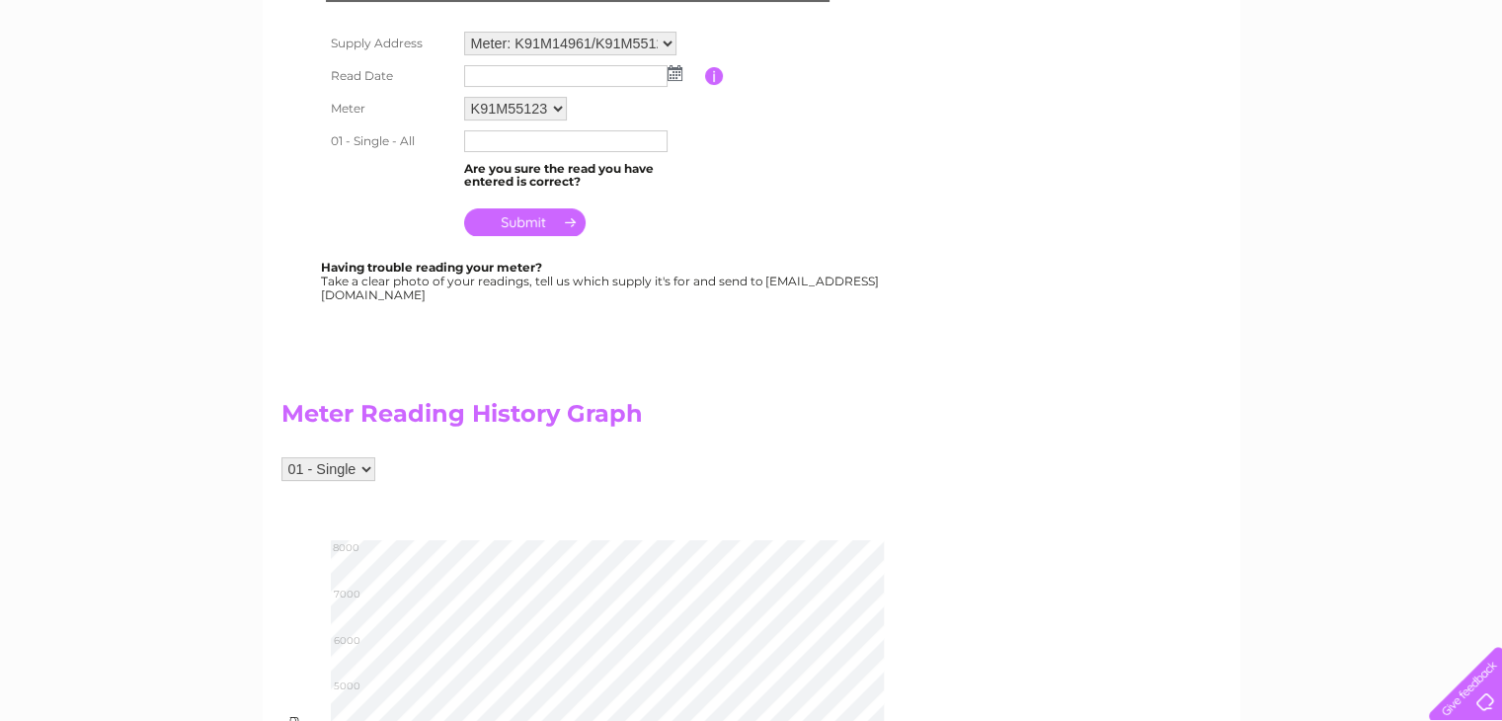
scroll to position [348, 0]
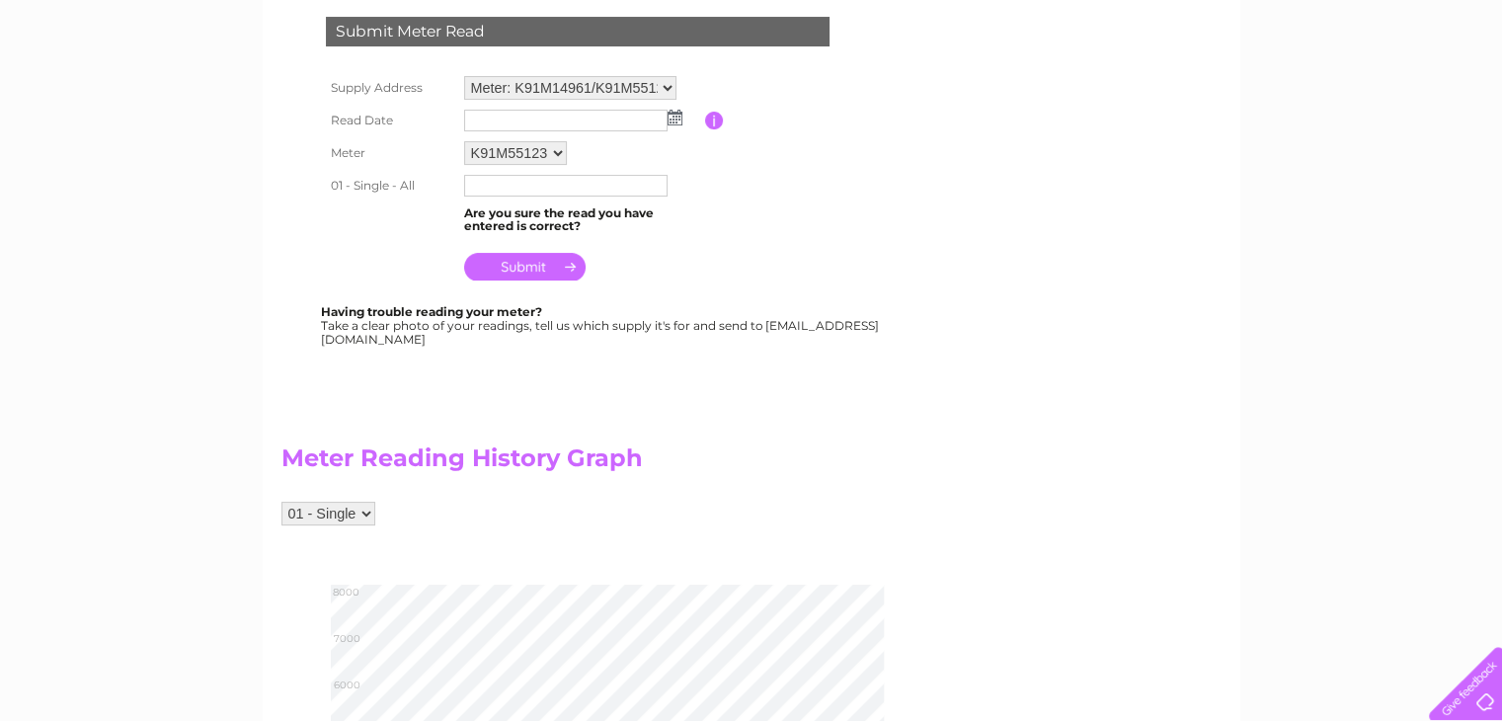
click at [563, 156] on select "K91M14961 K91M55124 K70M02550 K91M55123" at bounding box center [515, 153] width 103 height 24
select select "172197"
click at [464, 141] on select "K91M14961 K91M55124 K70M02550 K91M55123" at bounding box center [516, 154] width 105 height 26
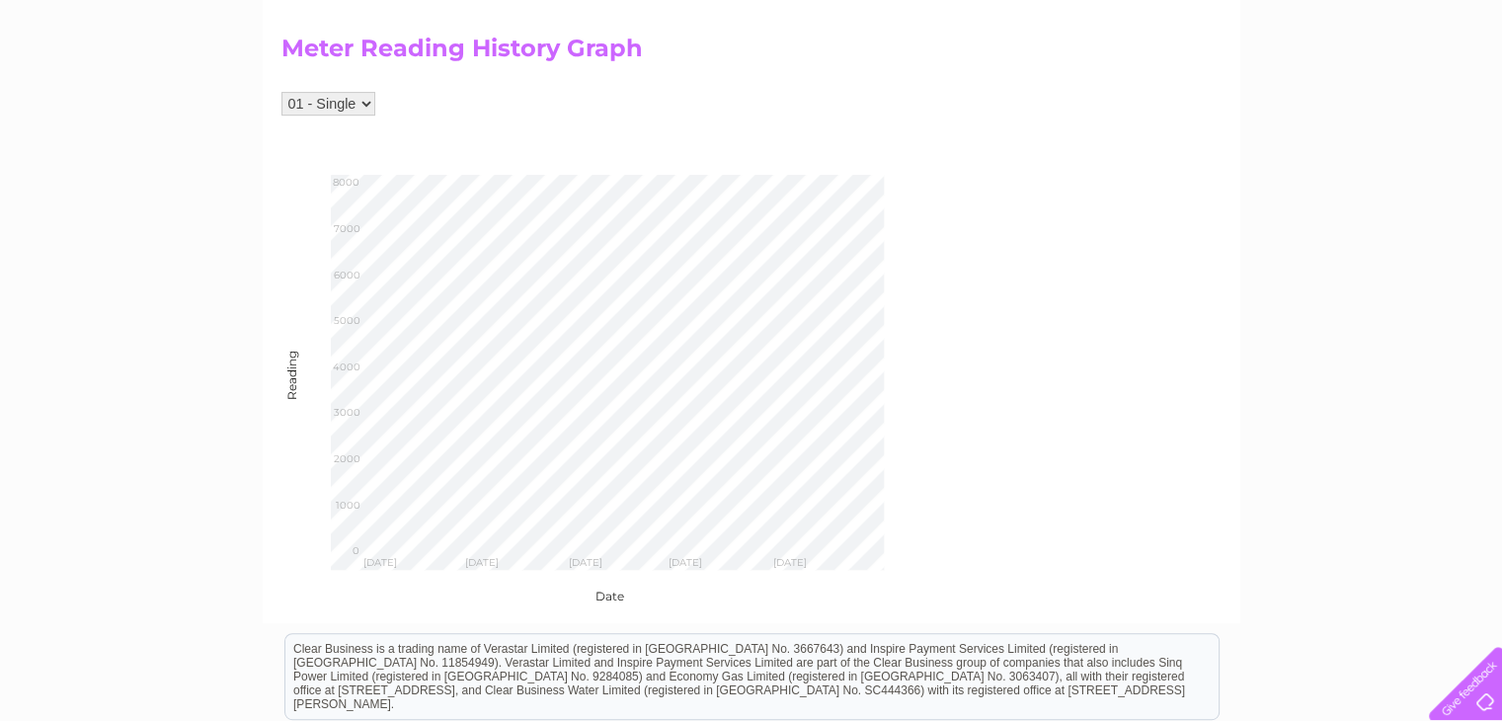
scroll to position [777, 0]
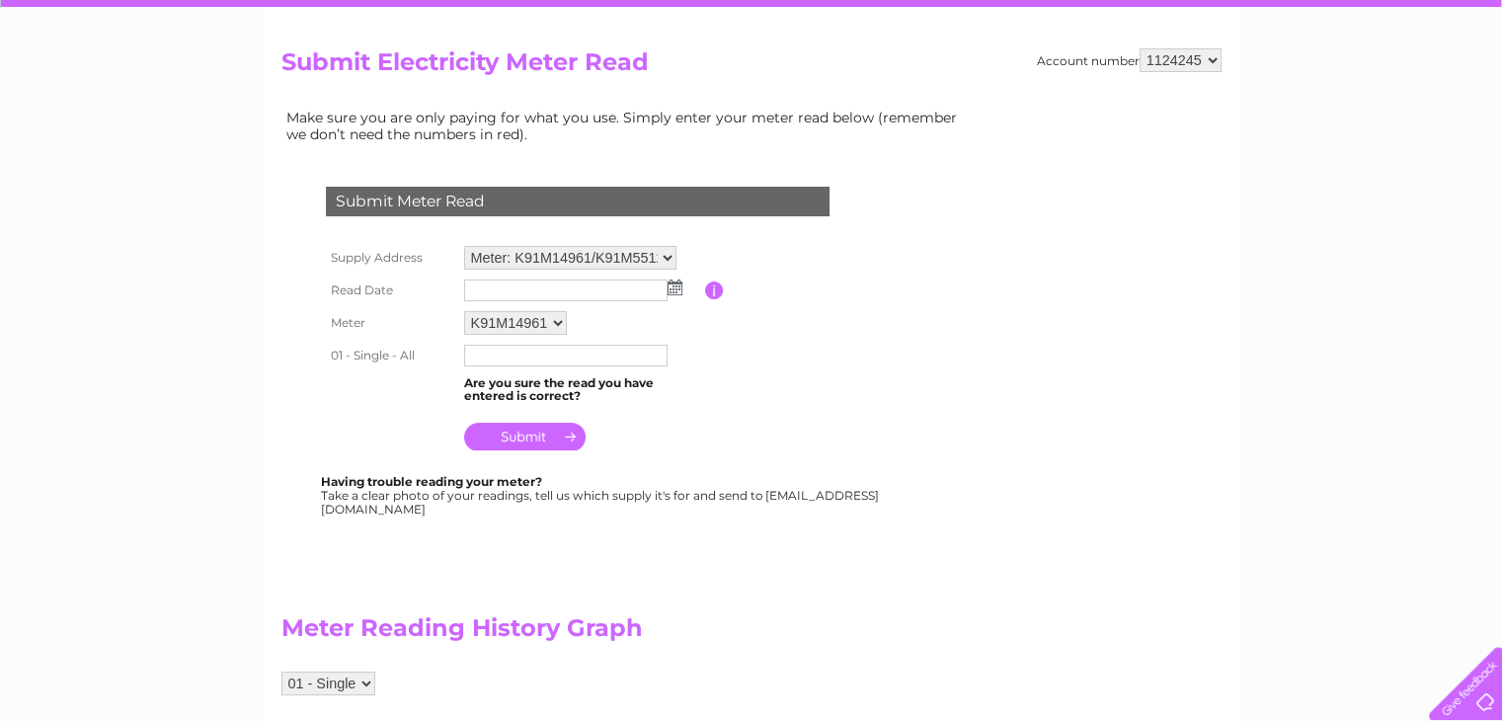
click at [897, 394] on div "Make sure you are only paying for what you use. Simply enter your meter read be…" at bounding box center [626, 643] width 691 height 1077
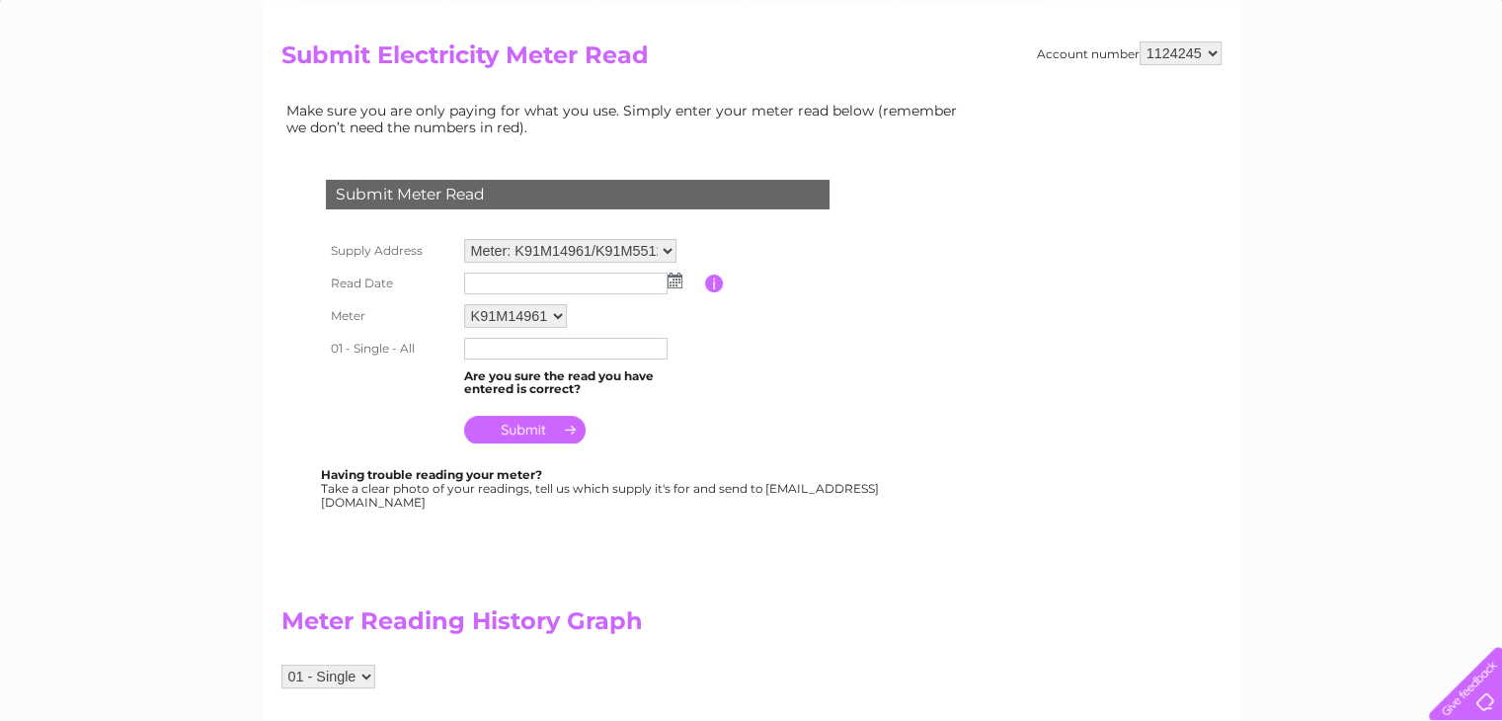
scroll to position [107, 0]
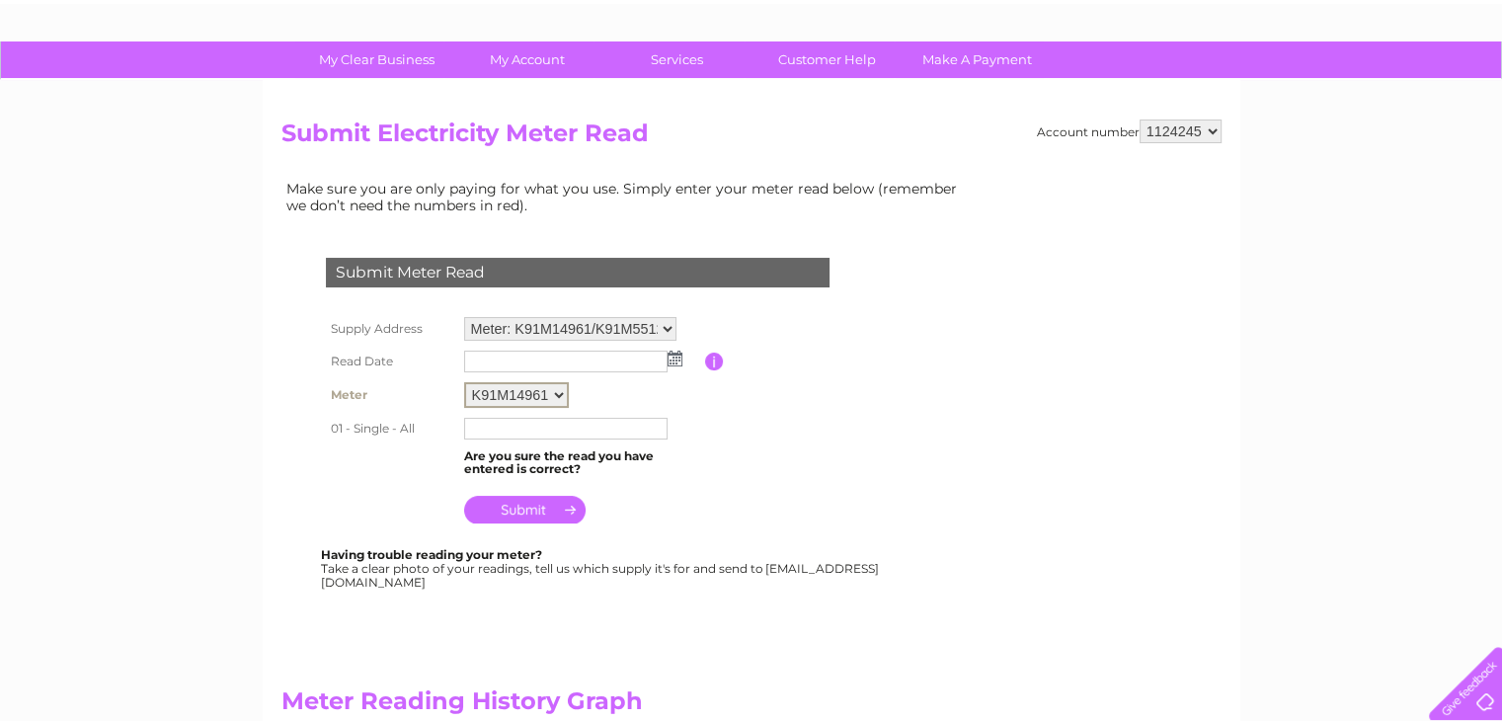
click at [557, 386] on select "K91M14961 K91M55124 K70M02550 K91M55123" at bounding box center [516, 395] width 105 height 26
select select "172198"
click at [464, 382] on select "K91M14961 K91M55124 K70M02550 K91M55123" at bounding box center [516, 395] width 105 height 26
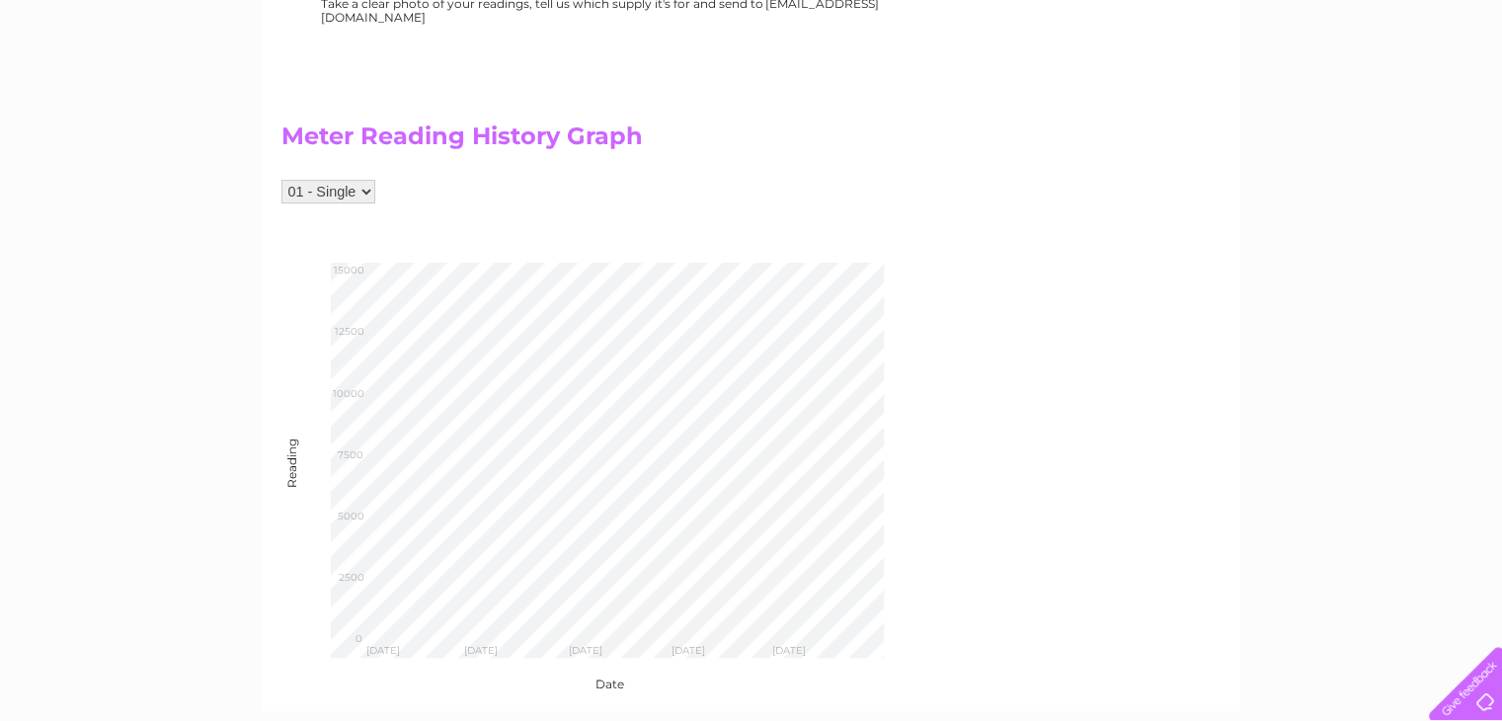
scroll to position [666, 0]
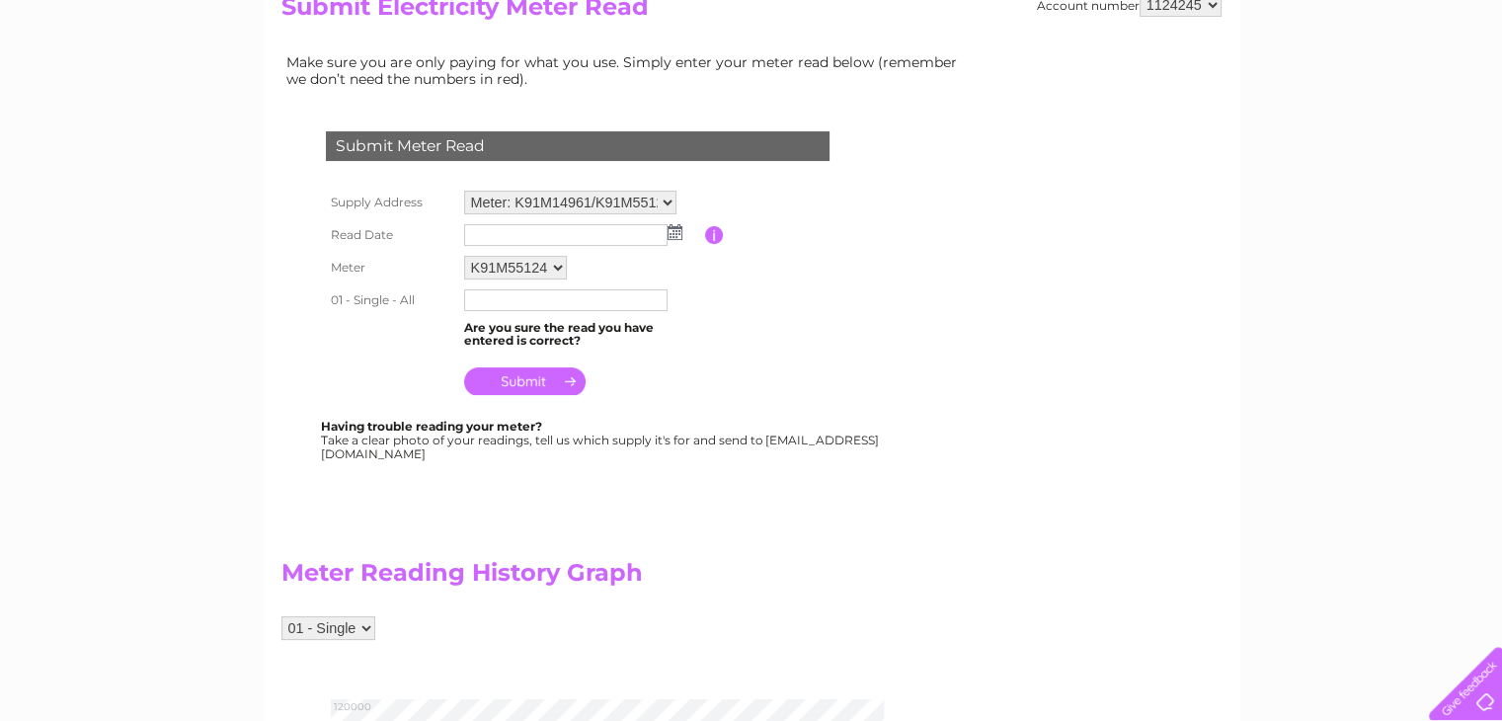
scroll to position [232, 0]
click at [540, 272] on select "K91M14961 K91M55124 K70M02550 K91M55123" at bounding box center [515, 269] width 103 height 24
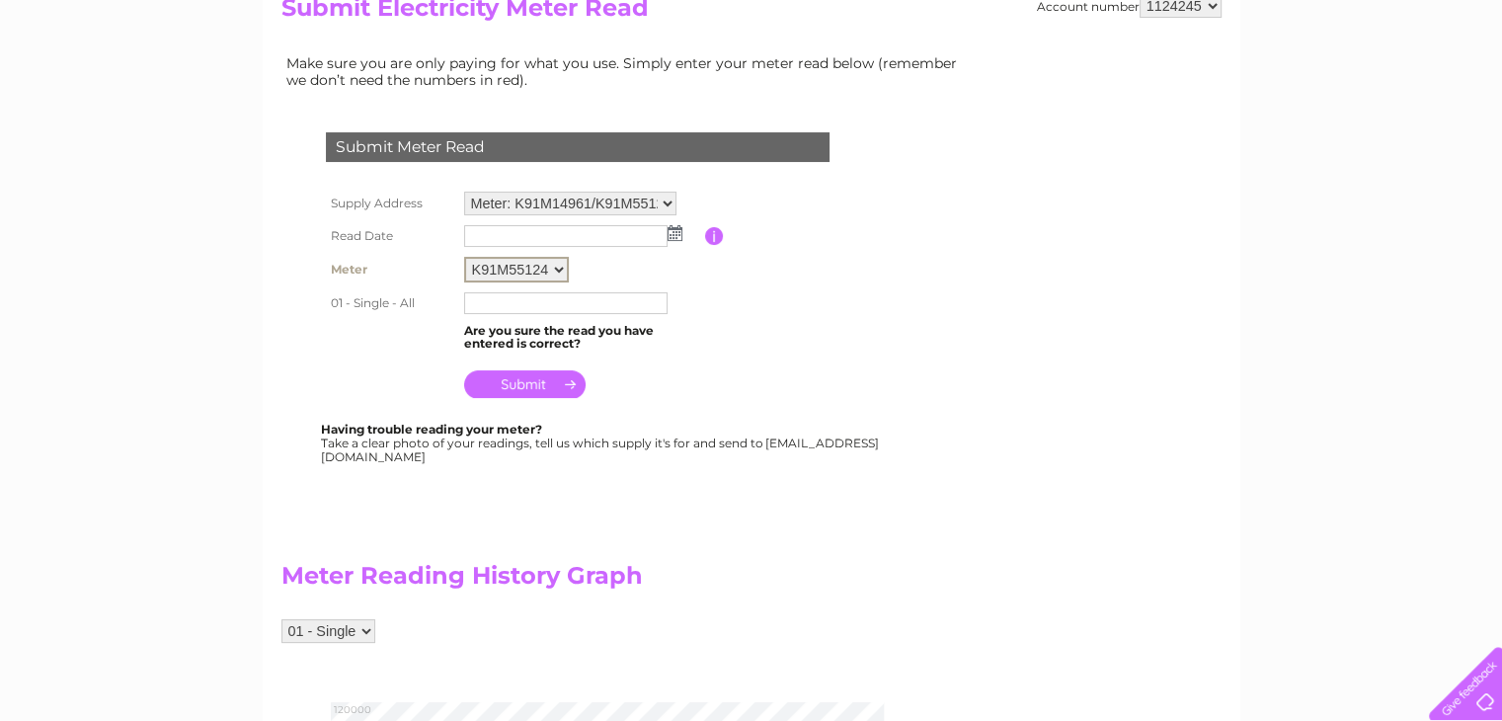
select select "172200"
click at [464, 257] on select "K91M14961 K91M55124 K70M02550 K91M55123" at bounding box center [516, 270] width 105 height 26
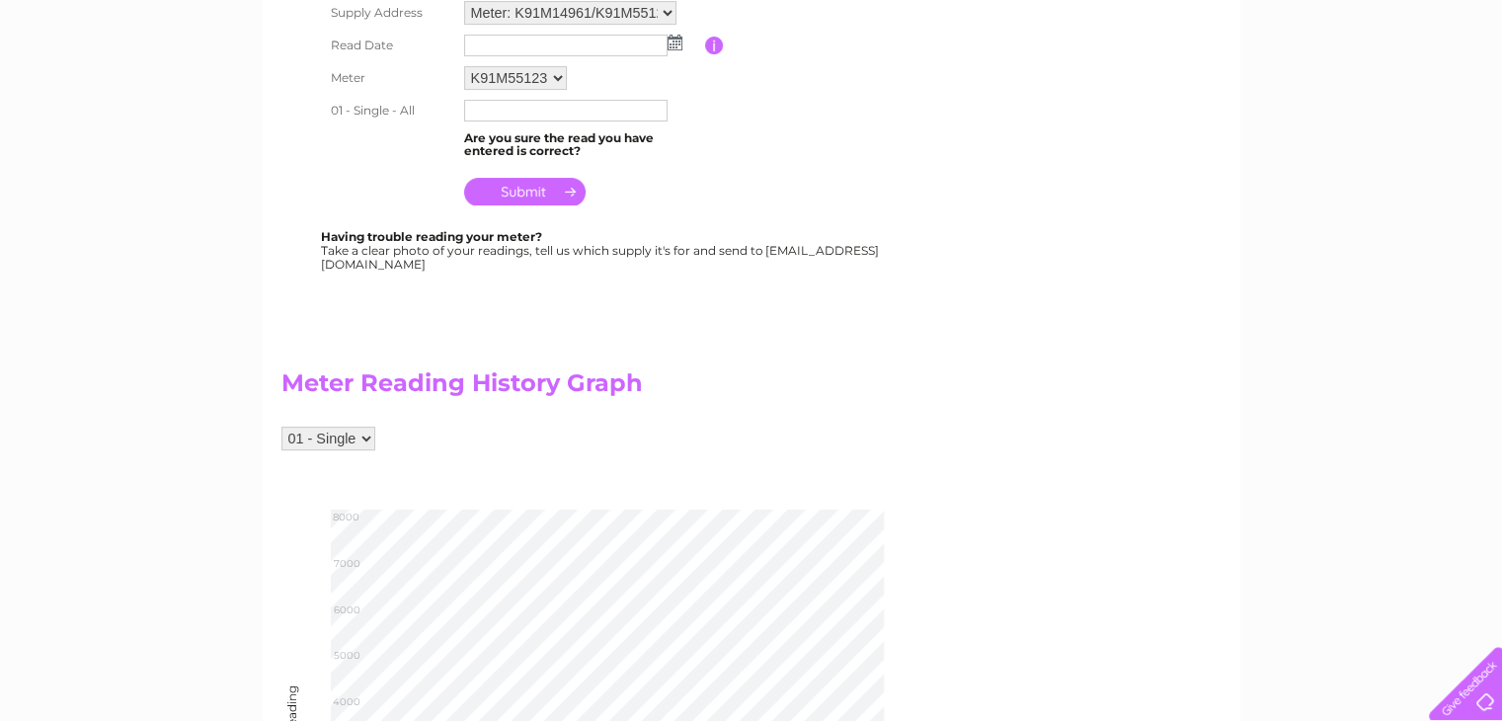
scroll to position [421, 0]
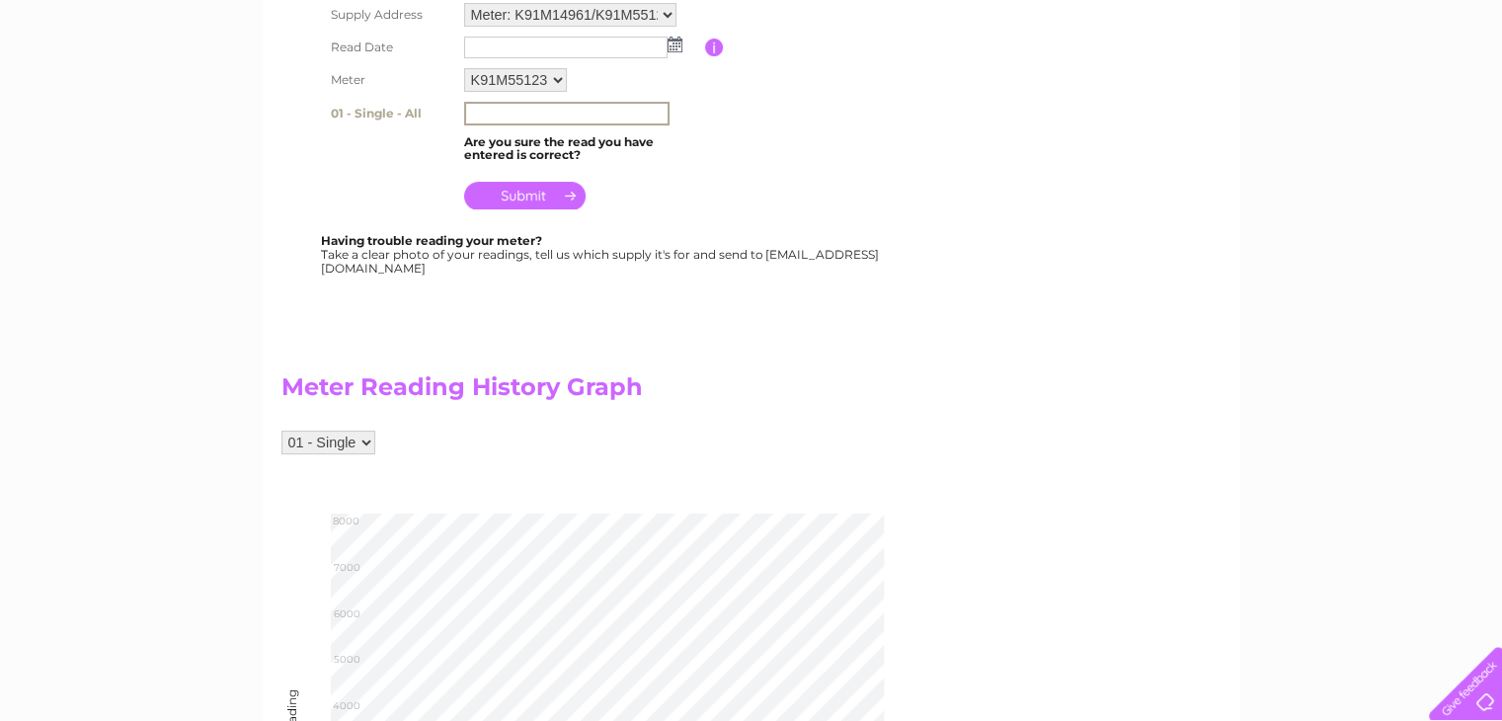
click at [551, 116] on input "text" at bounding box center [566, 114] width 205 height 24
type input "7569"
click at [527, 187] on input "submit" at bounding box center [524, 196] width 121 height 28
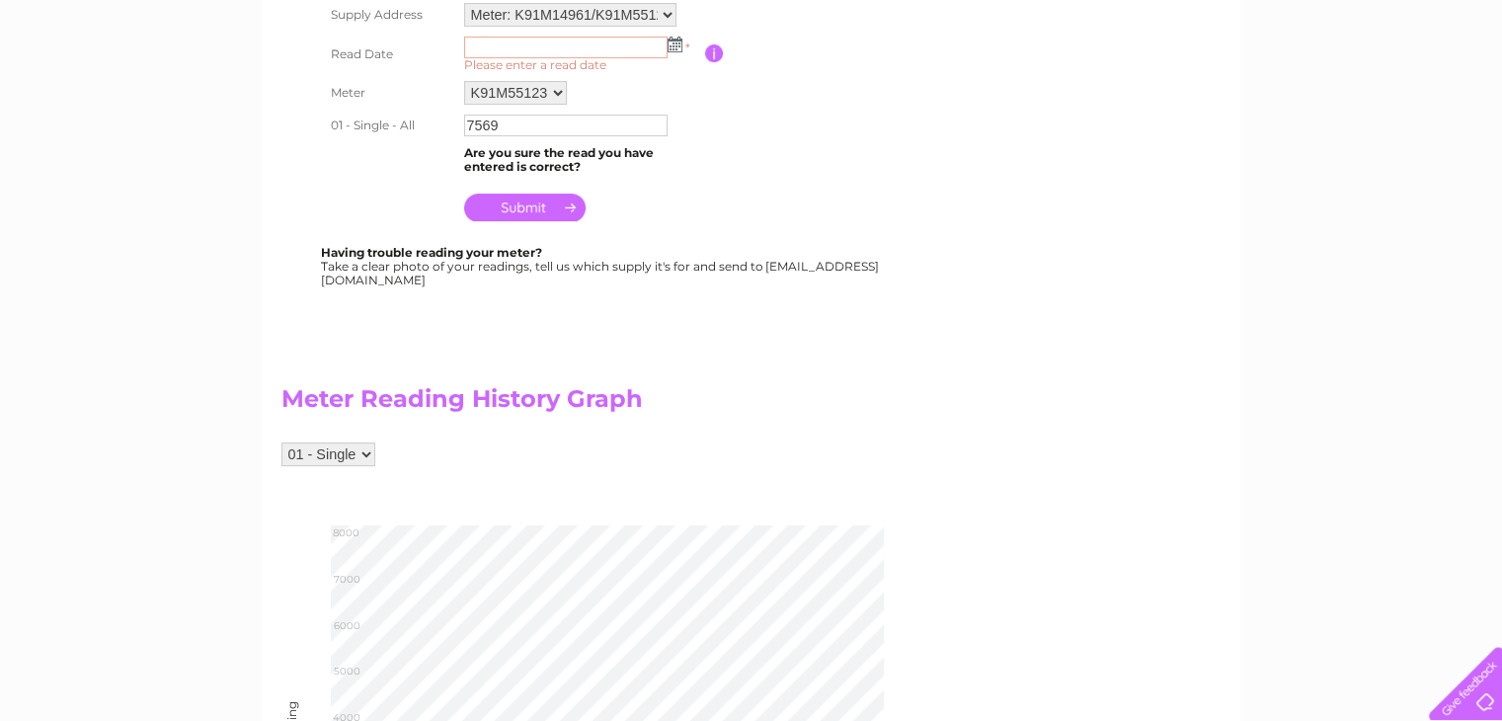
click at [674, 43] on img at bounding box center [675, 45] width 15 height 16
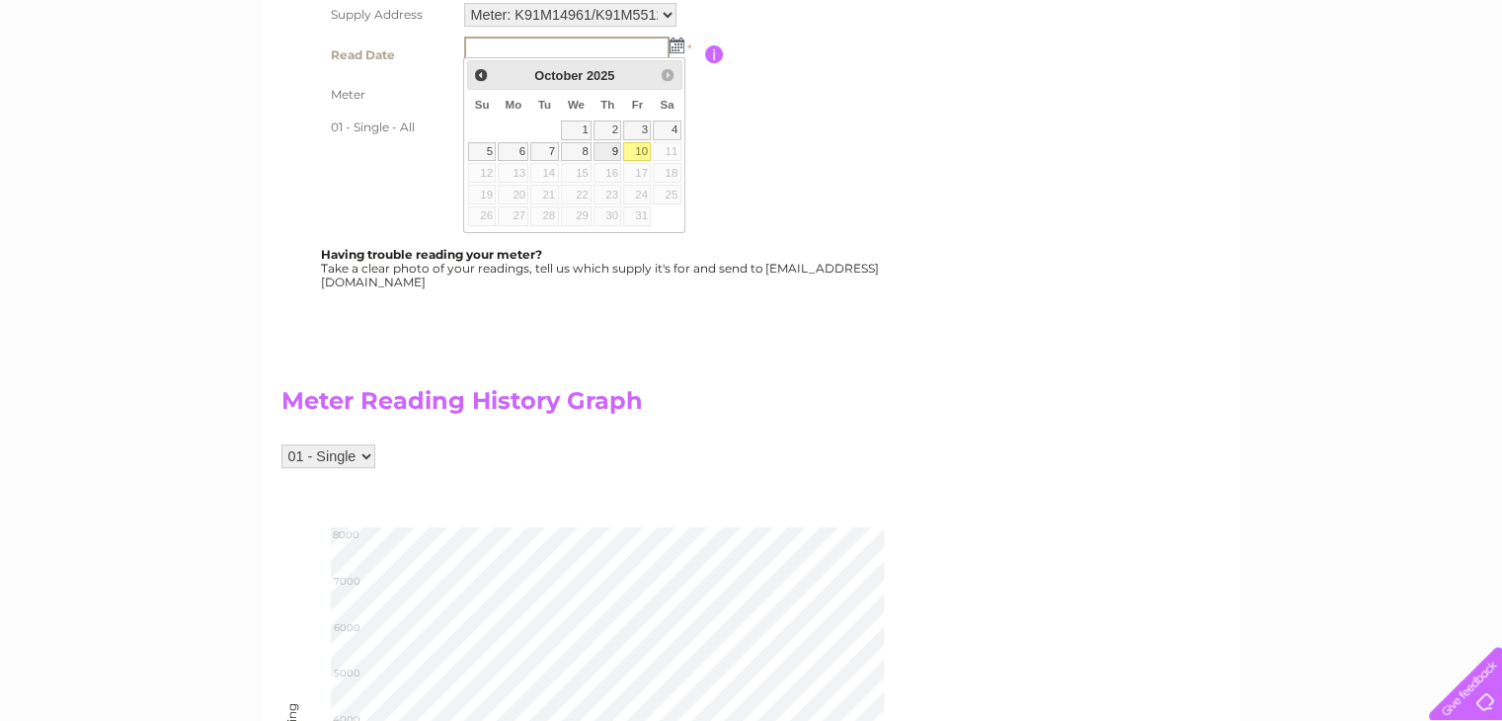
click at [618, 146] on link "9" at bounding box center [608, 152] width 28 height 20
type input "2025/10/09"
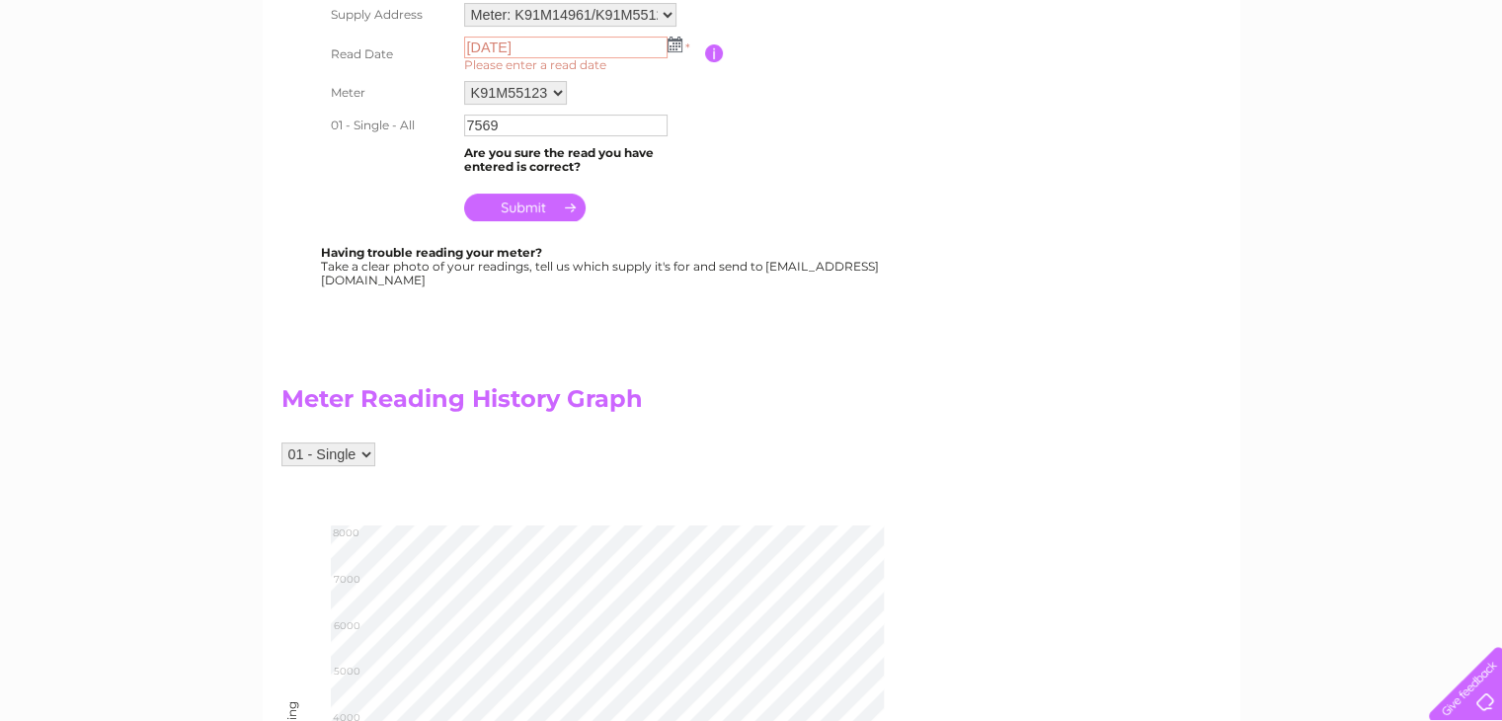
click at [543, 210] on input "submit" at bounding box center [524, 208] width 121 height 28
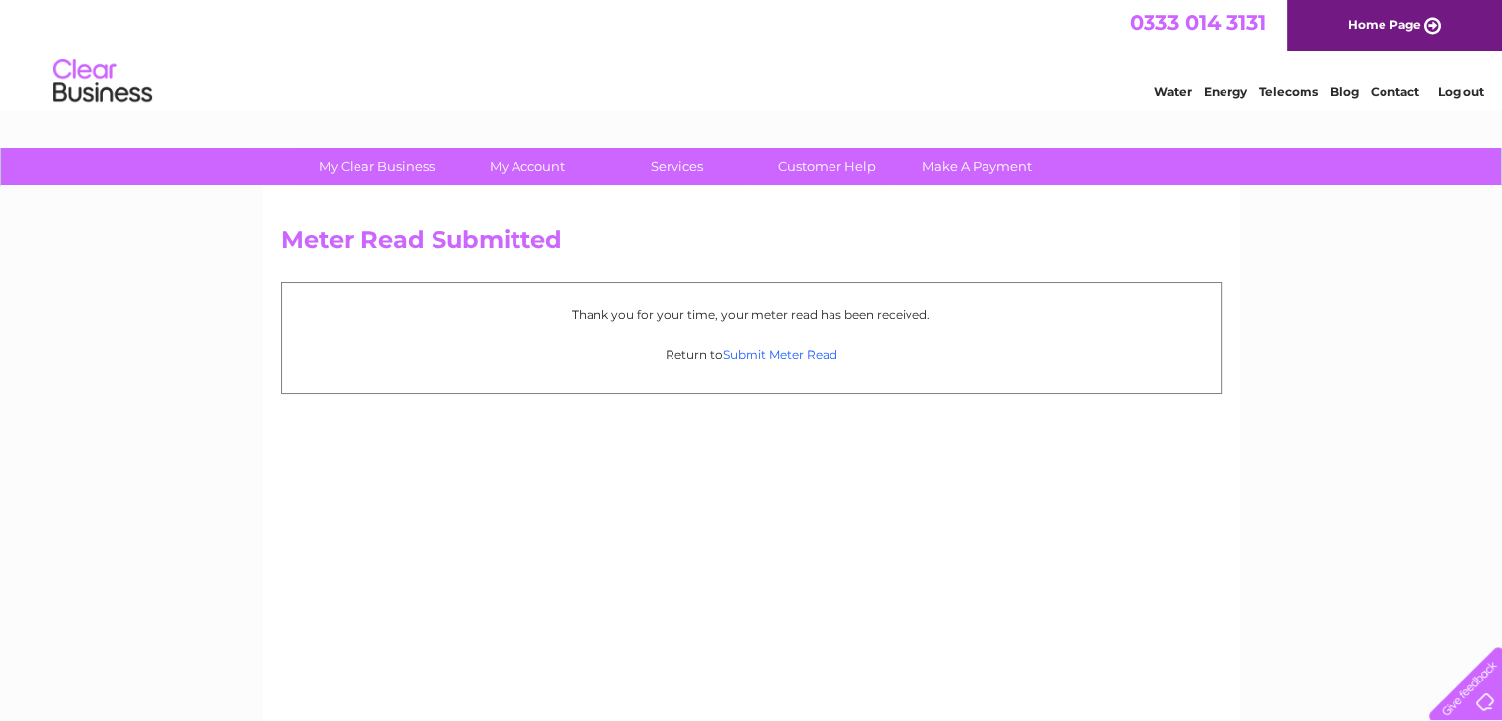
click at [753, 347] on link "Submit Meter Read" at bounding box center [780, 354] width 115 height 15
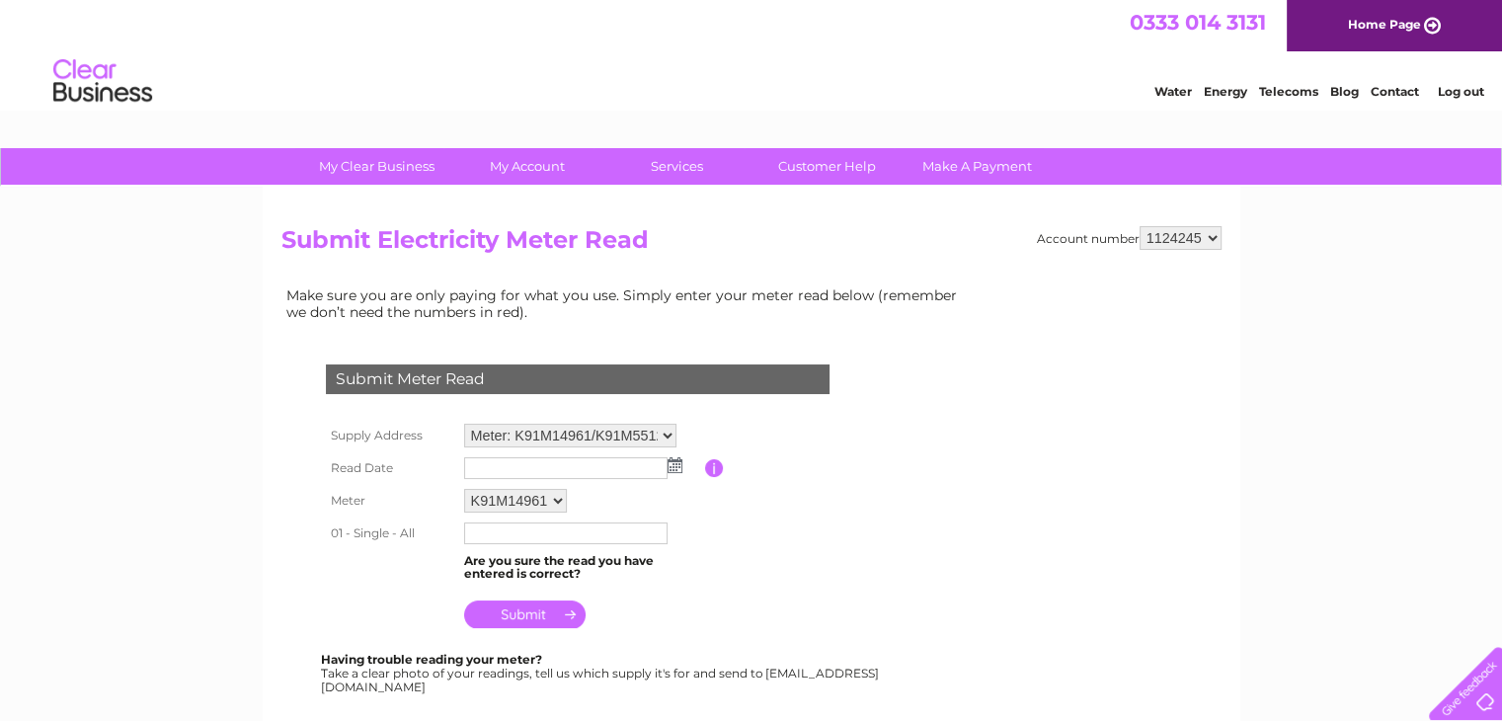
click at [629, 432] on select "Meter: K91M14961/K91M55124/... - [PERSON_NAME][STREET_ADDRESS][PERSON_NAME][PER…" at bounding box center [570, 436] width 212 height 24
click at [772, 401] on td "Submit Meter Read" at bounding box center [578, 377] width 514 height 64
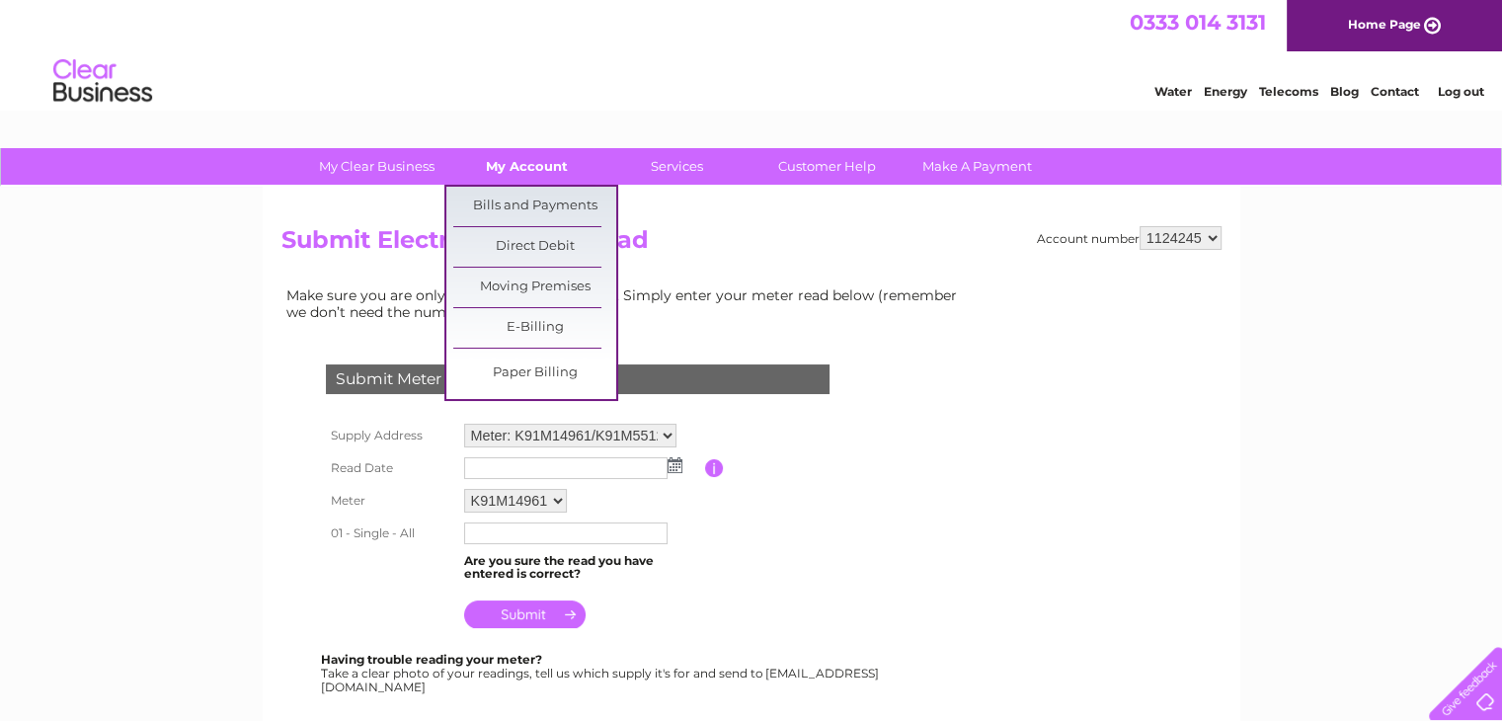
click at [501, 160] on link "My Account" at bounding box center [526, 166] width 163 height 37
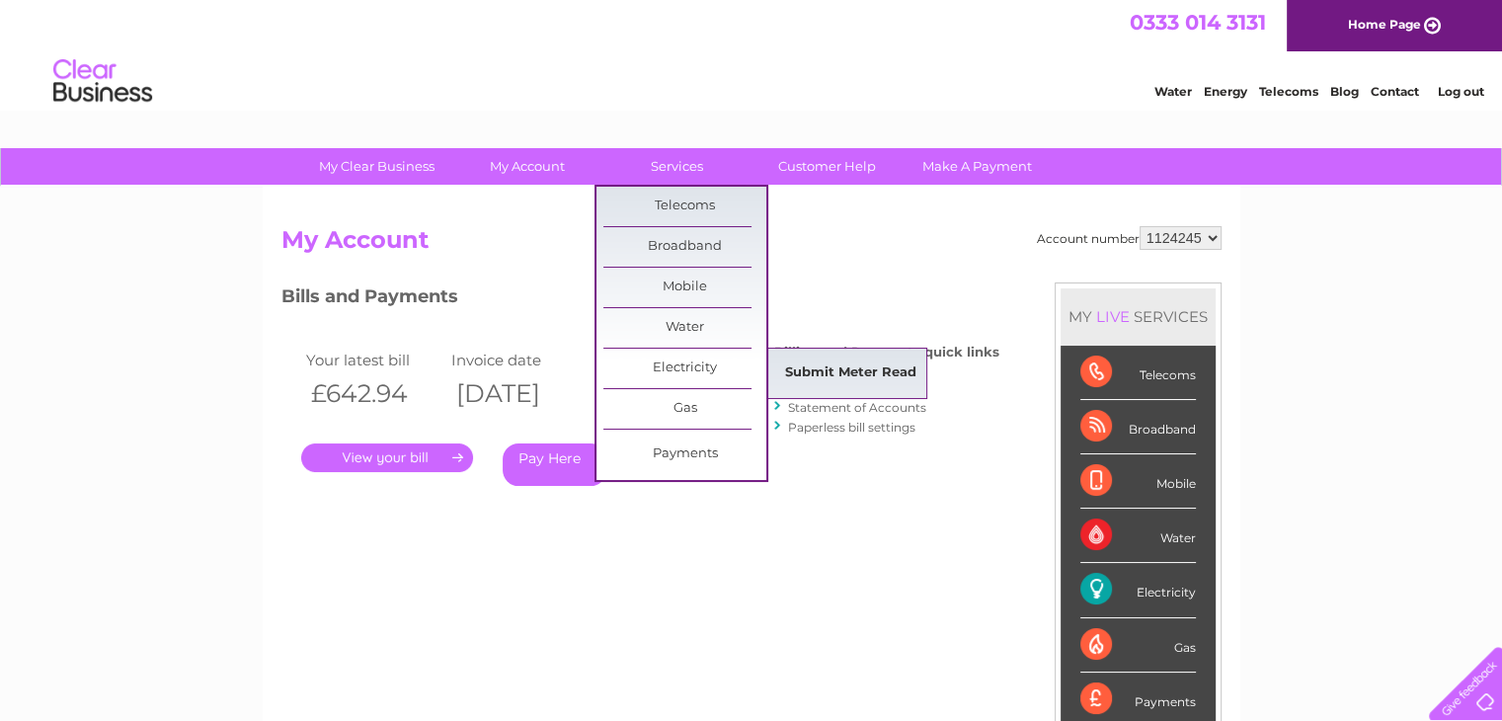
click at [822, 380] on link "Submit Meter Read" at bounding box center [850, 374] width 163 height 40
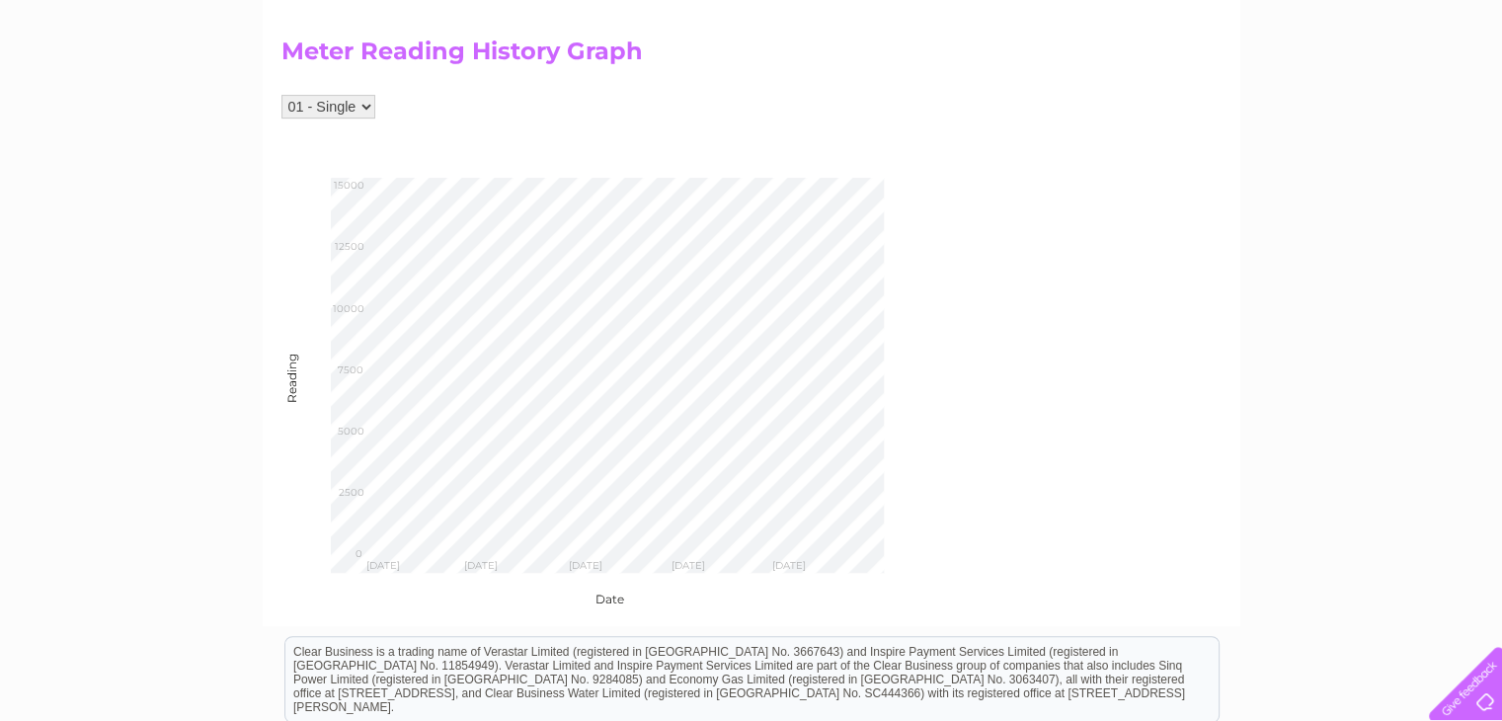
scroll to position [772, 0]
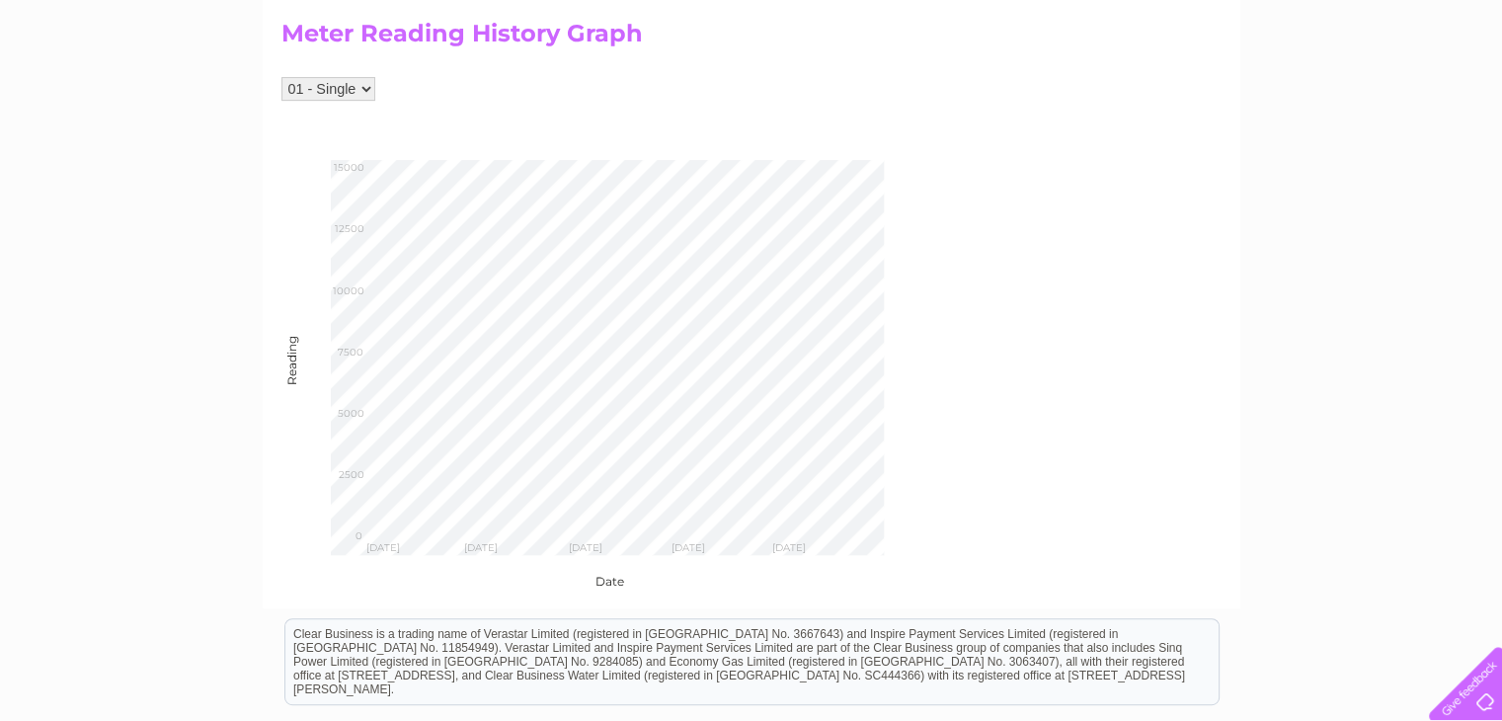
click at [363, 575] on div "Date" at bounding box center [626, 572] width 691 height 34
click at [387, 575] on div "Date" at bounding box center [626, 572] width 691 height 34
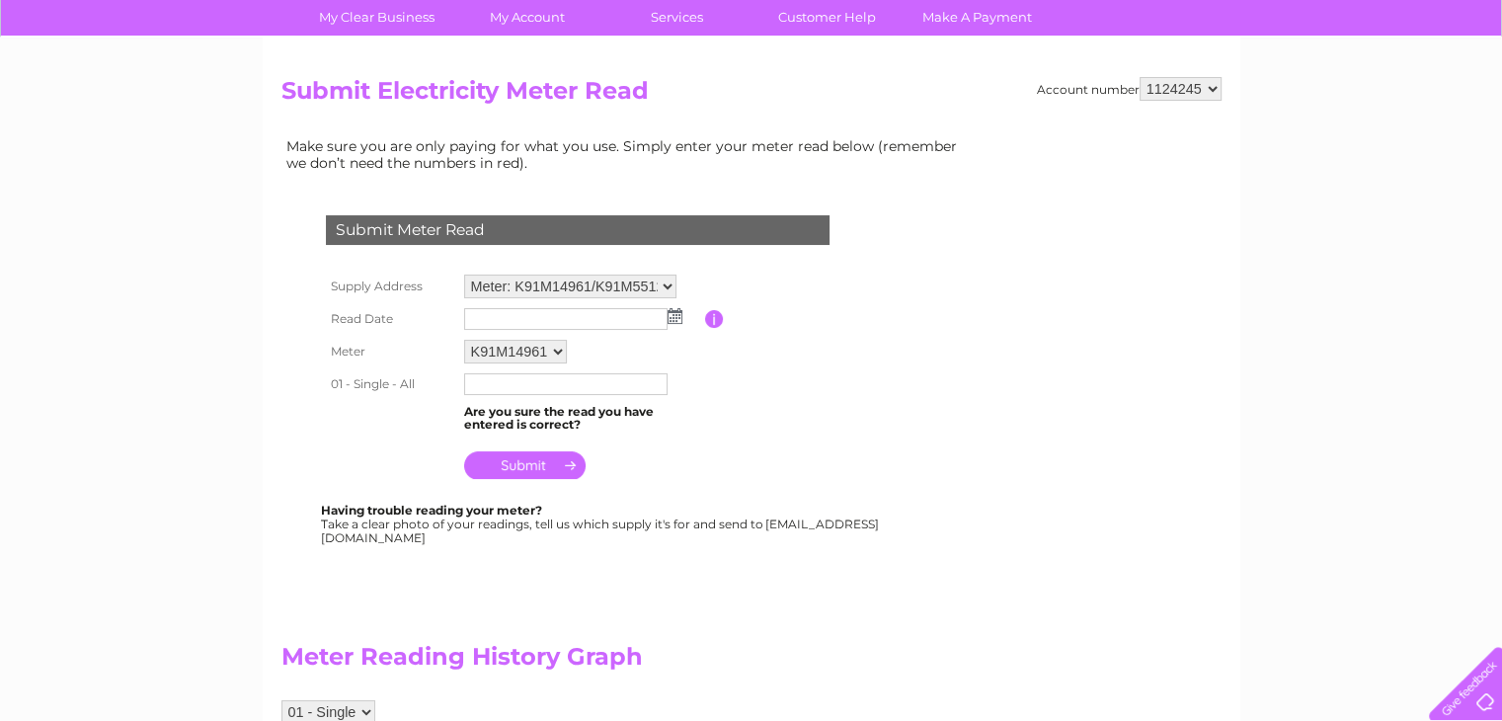
scroll to position [148, 0]
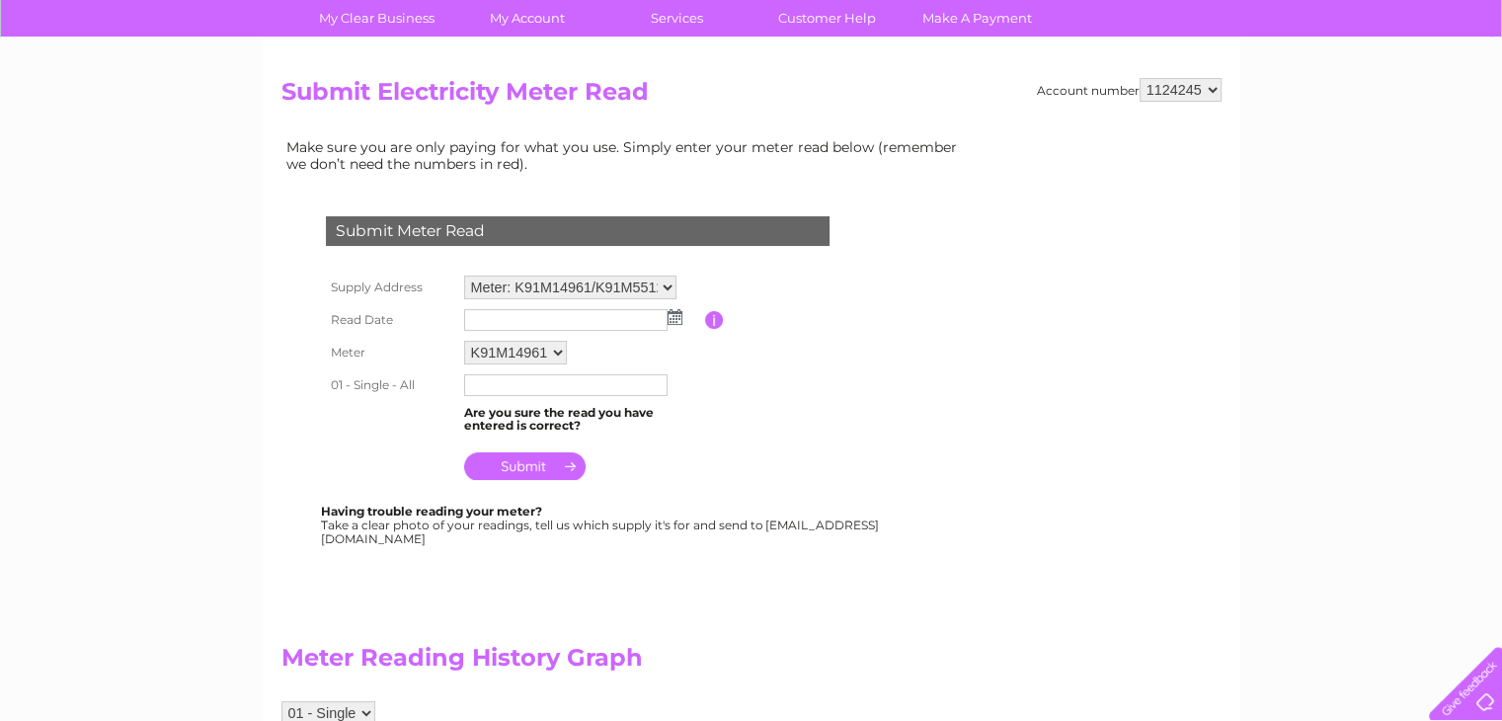
click at [552, 348] on select "K91M14961 K91M55124 K70M02550 K91M55123" at bounding box center [515, 353] width 103 height 24
select select "172198"
click at [464, 341] on select "K91M14961 K91M55124 K70M02550 K91M55123" at bounding box center [516, 354] width 105 height 26
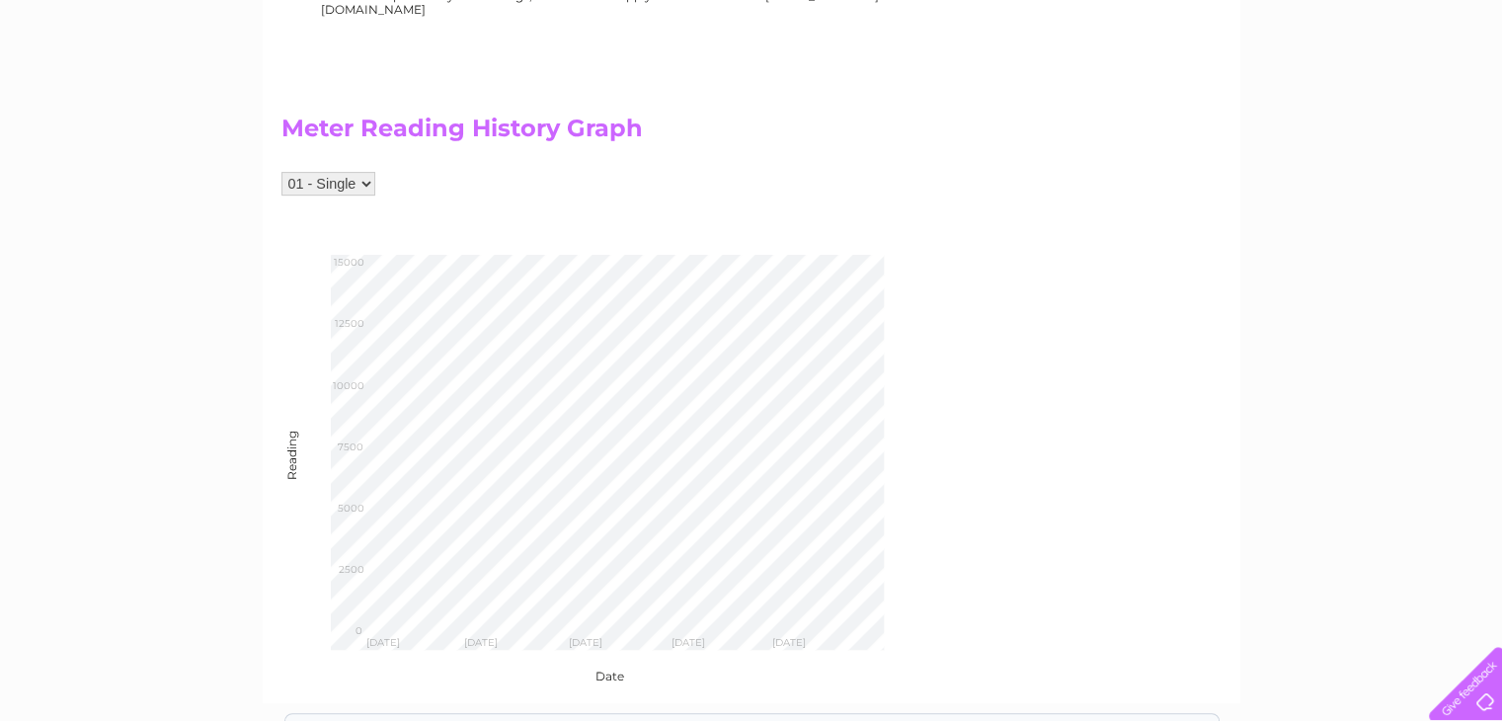
scroll to position [697, 0]
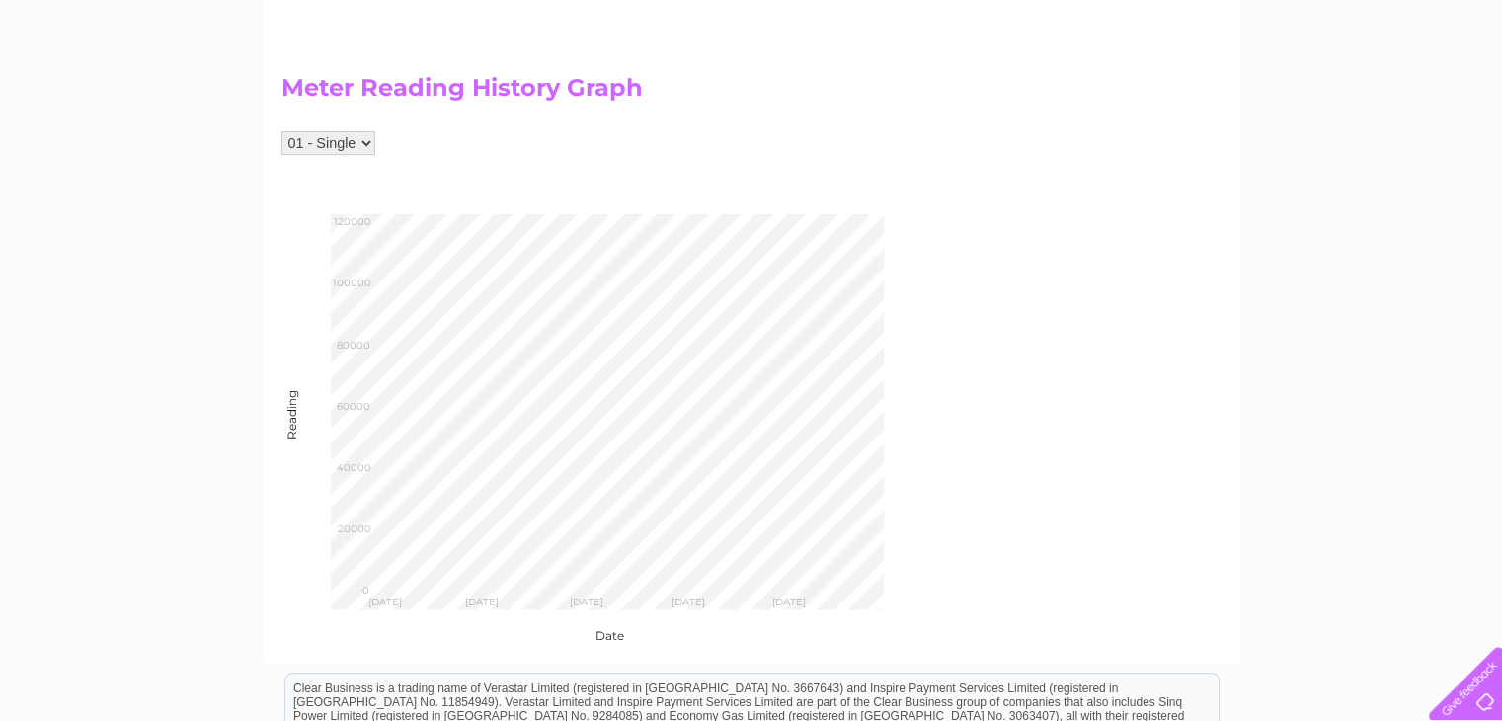
scroll to position [717, 0]
click at [362, 126] on div "Meter Reading History Graph 01 - Single Reading [DATE] [DATE] [DATE] [DATE] [DA…" at bounding box center [626, 340] width 691 height 607
click at [362, 132] on select "01 - Single" at bounding box center [328, 144] width 94 height 24
click at [481, 133] on div "01 - Single" at bounding box center [626, 153] width 691 height 43
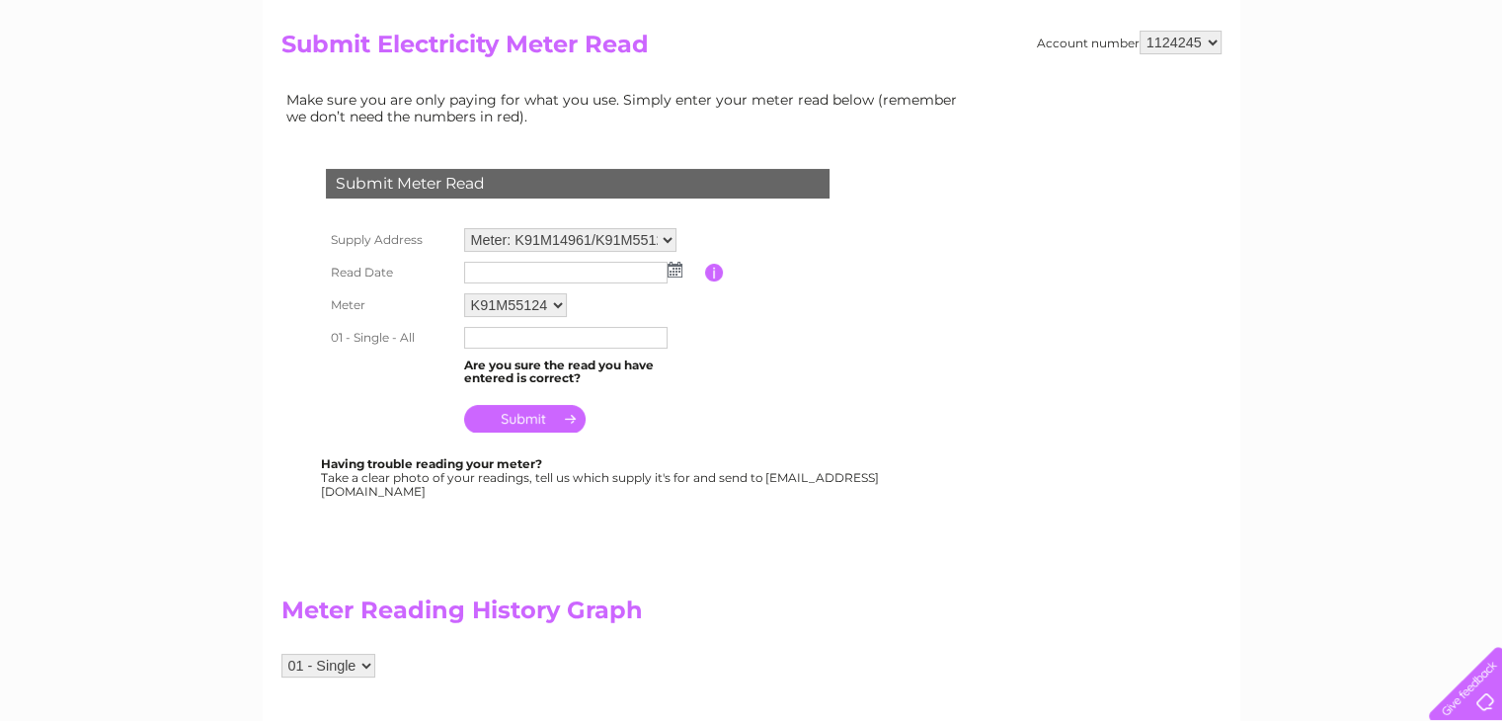
scroll to position [186, 0]
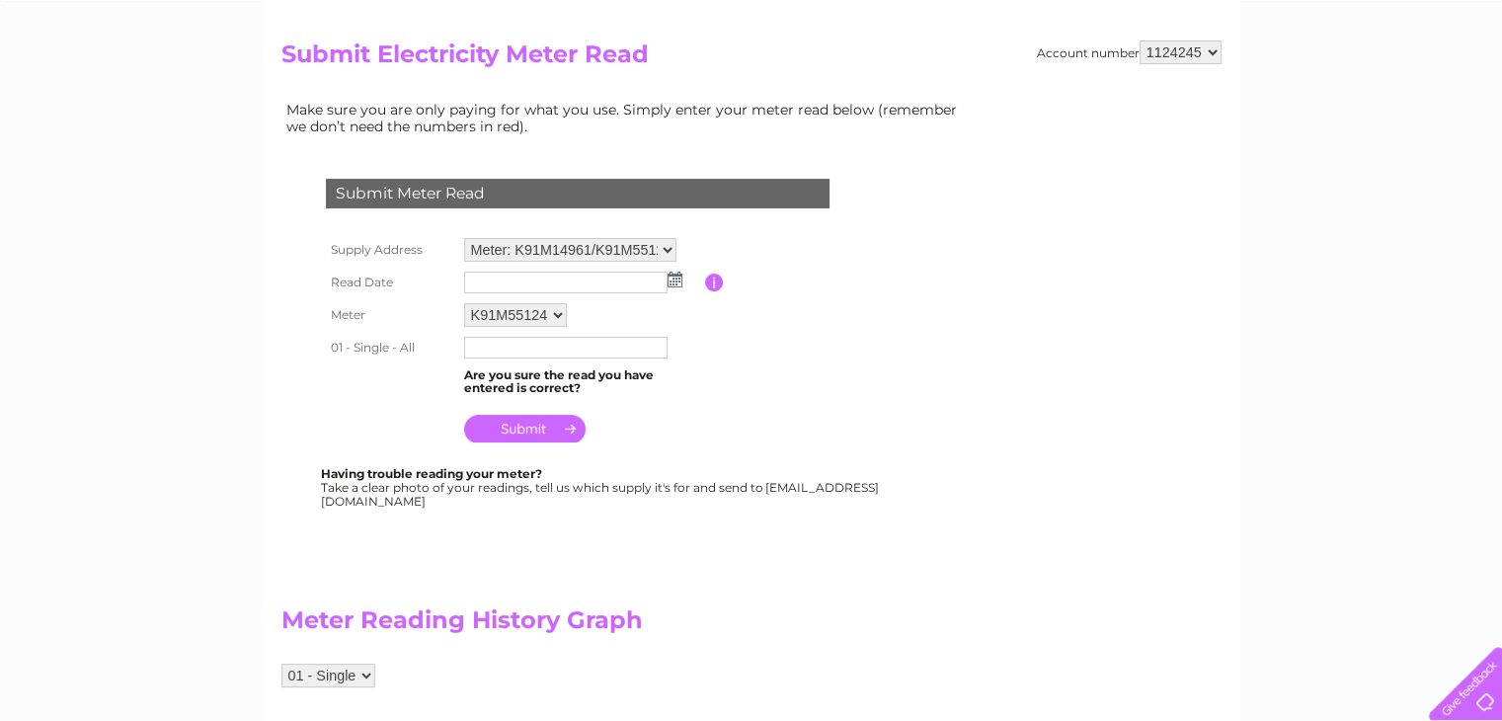
click at [544, 309] on select "K91M14961 K91M55124 K70M02550 K91M55123" at bounding box center [515, 315] width 103 height 24
select select "172197"
click at [464, 303] on select "K91M14961 K91M55124 K70M02550 K91M55123" at bounding box center [516, 316] width 105 height 26
click at [538, 313] on select "K91M14961 K91M55124 K70M02550 K91M55123" at bounding box center [516, 316] width 105 height 26
click at [718, 481] on div "Having trouble reading your meter? Take a clear photo of your readings, tell us…" at bounding box center [601, 489] width 561 height 40
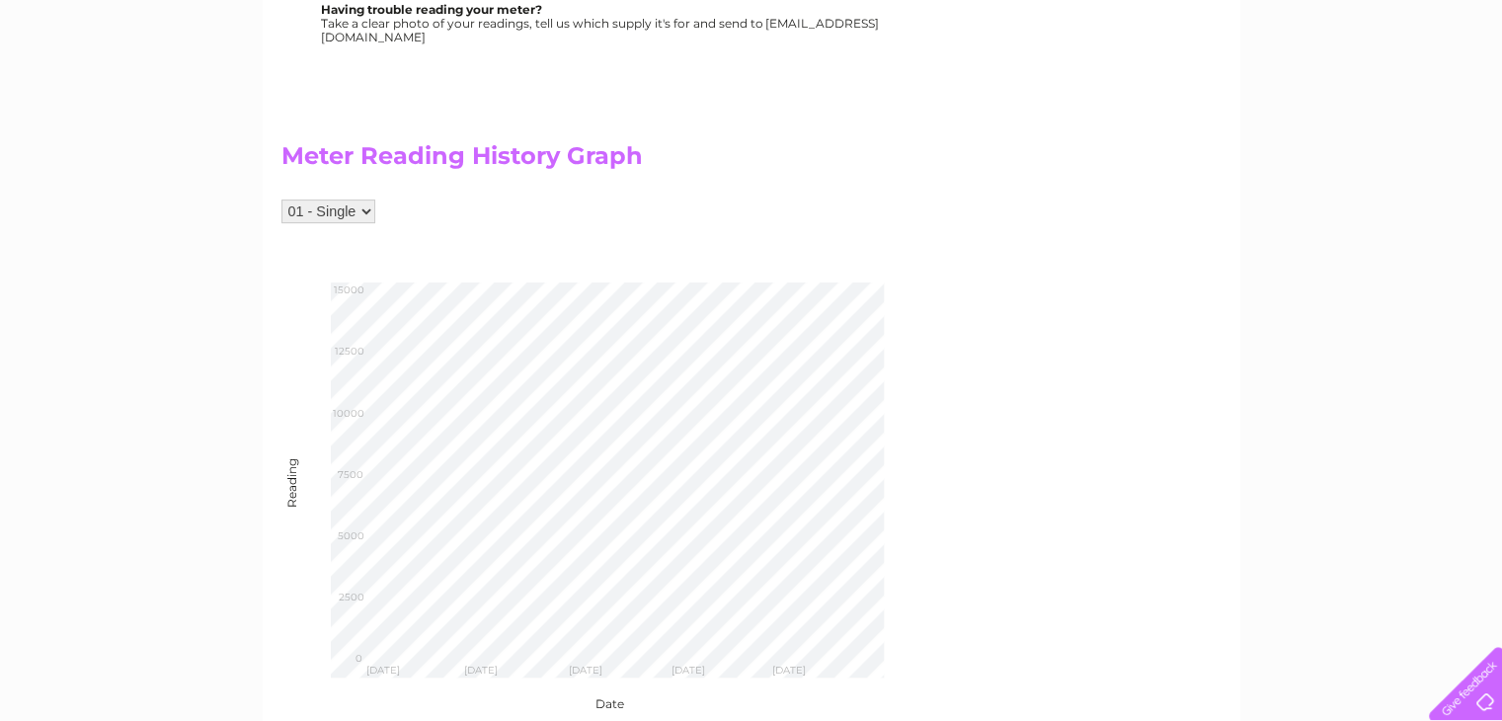
scroll to position [656, 0]
